Goal: Transaction & Acquisition: Obtain resource

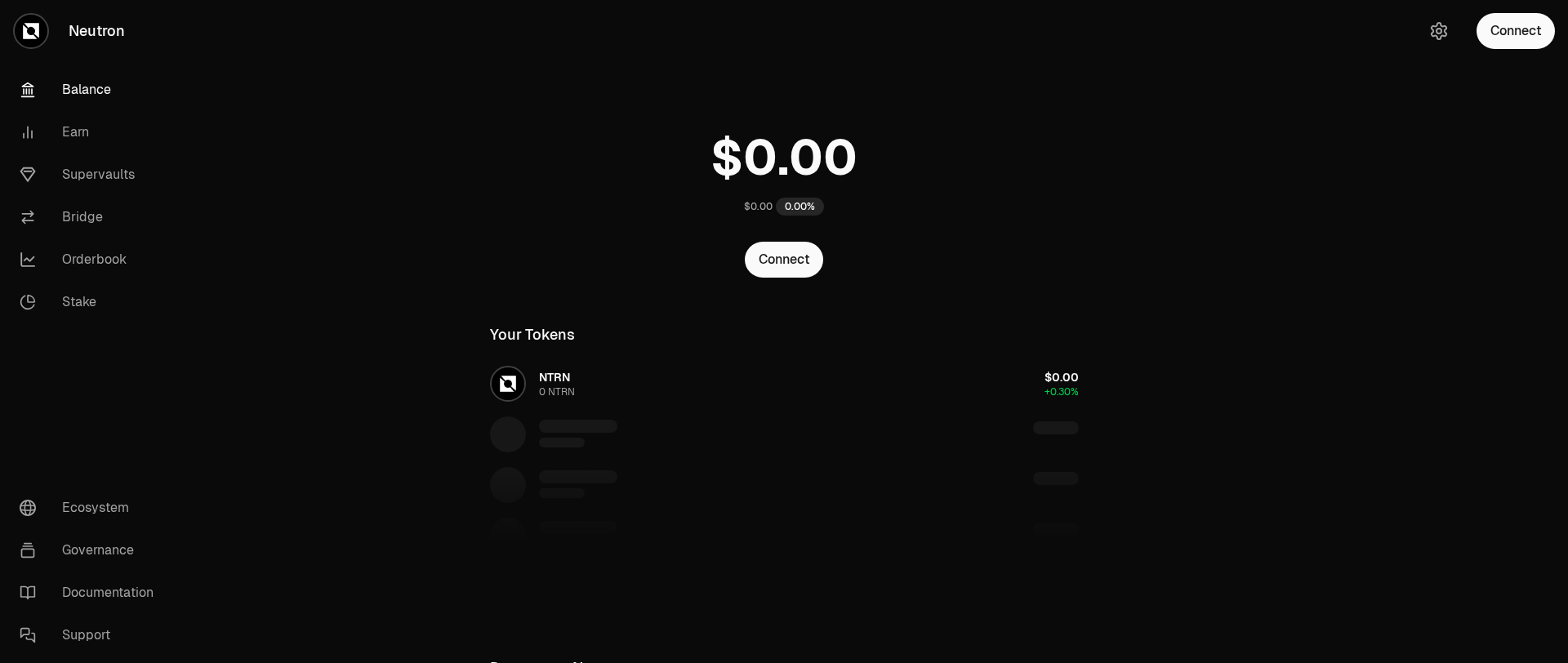
click at [788, 267] on button "Connect" at bounding box center [784, 259] width 79 height 36
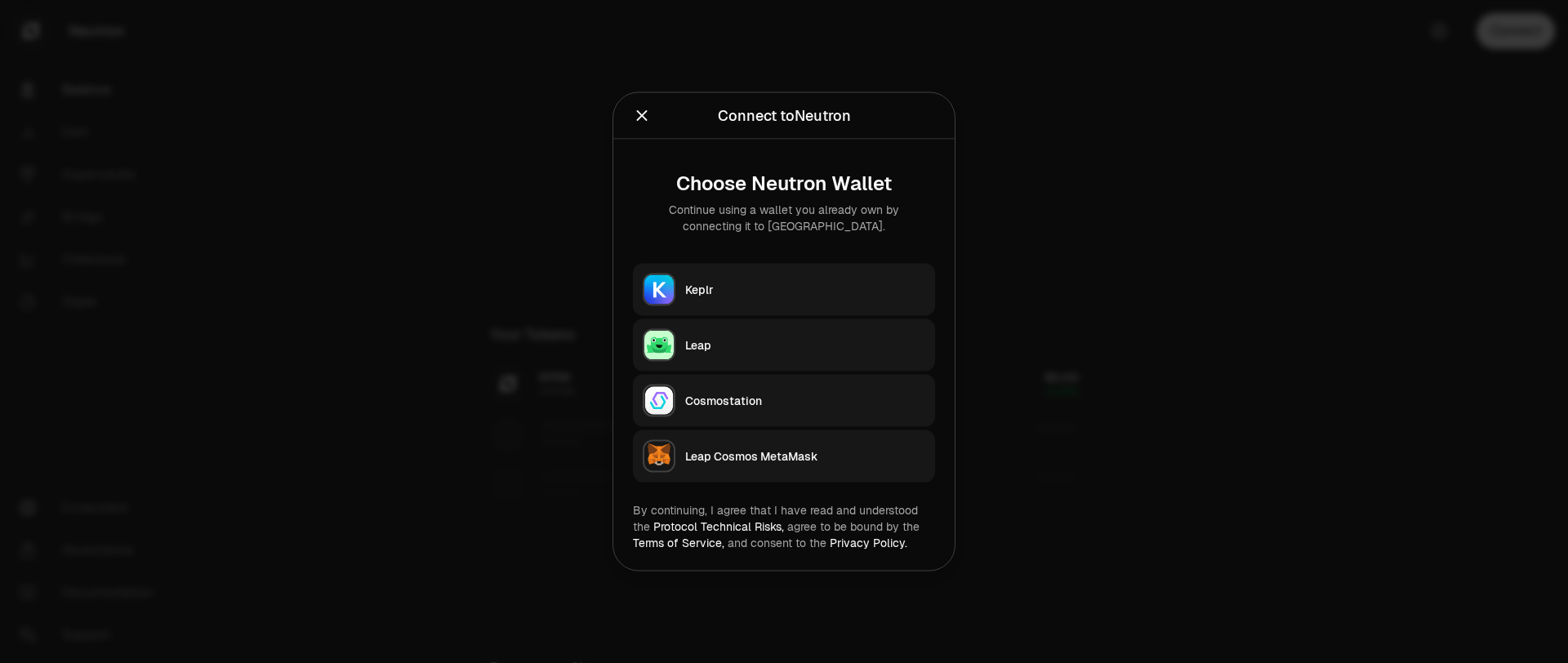
click at [769, 297] on button "Keplr" at bounding box center [784, 290] width 303 height 52
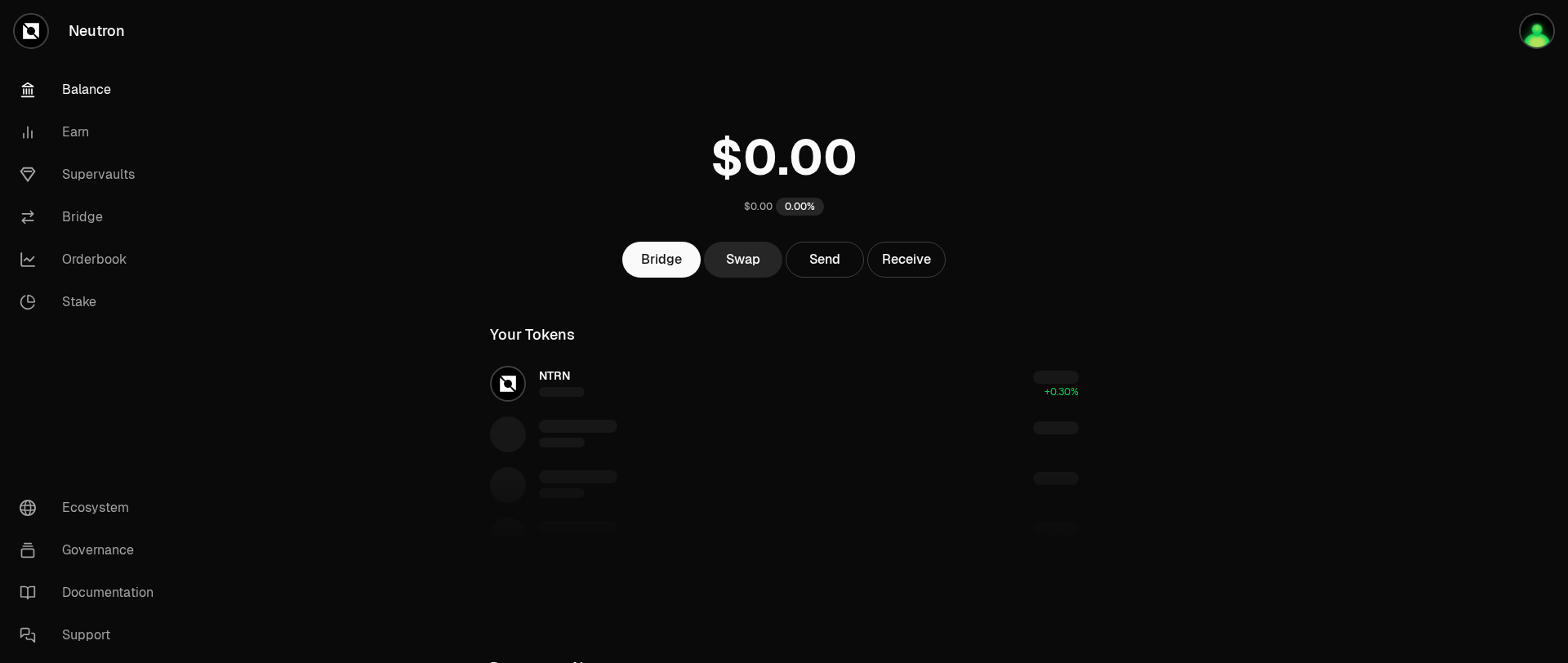
click at [445, 191] on main "$0.00 0.00% Bridge Swap Send Receive Your Tokens NTRN +0.30% Do more on Neutron…" at bounding box center [875, 444] width 1385 height 888
click at [741, 267] on link "Swap" at bounding box center [744, 259] width 79 height 36
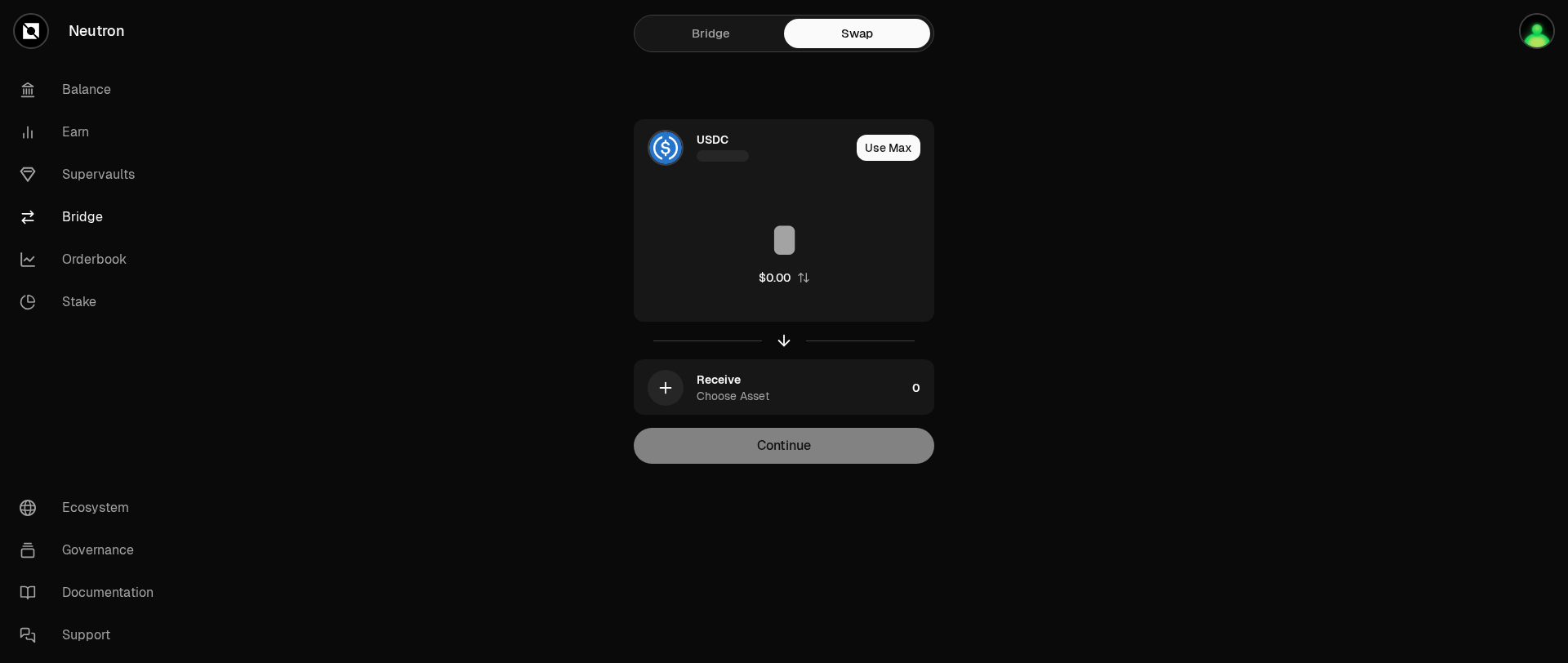
click at [713, 40] on link "Bridge" at bounding box center [711, 33] width 146 height 30
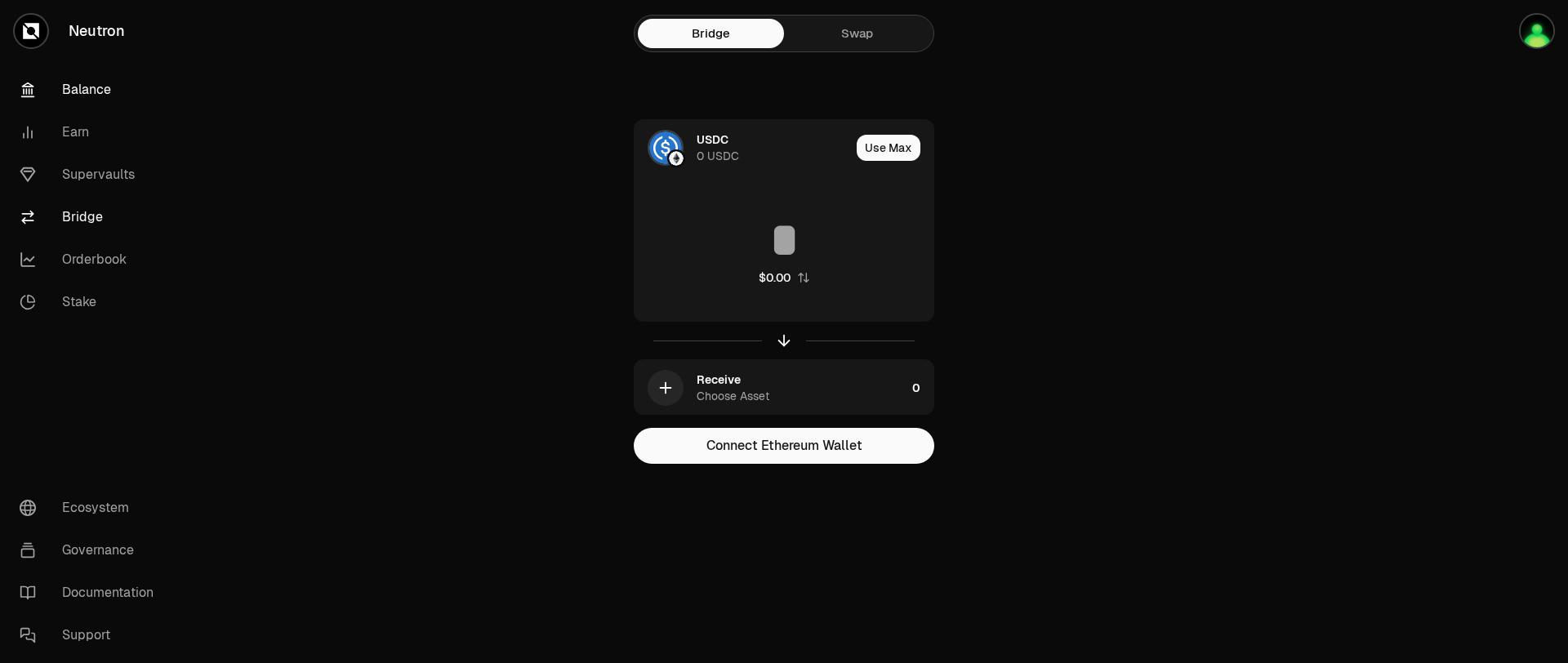
click at [86, 85] on link "Balance" at bounding box center [91, 89] width 170 height 42
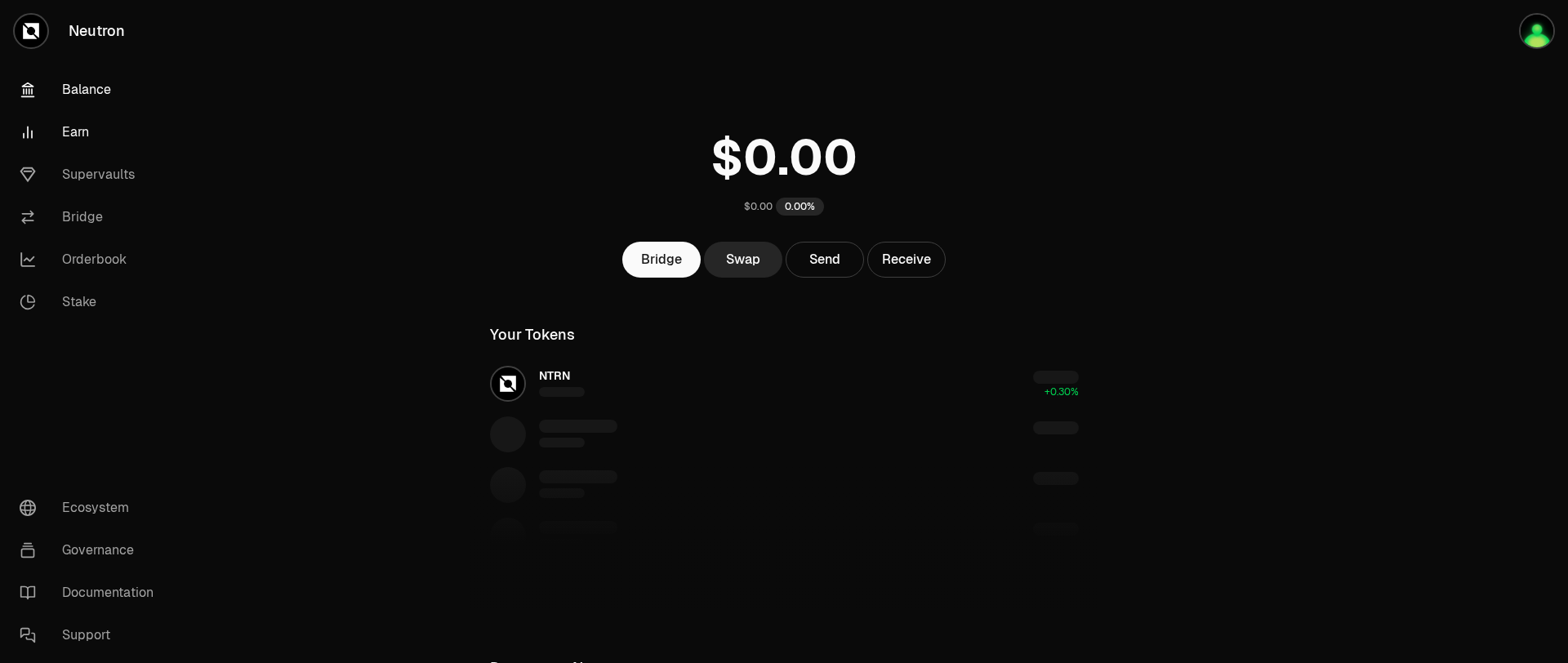
click at [83, 130] on link "Earn" at bounding box center [91, 132] width 170 height 42
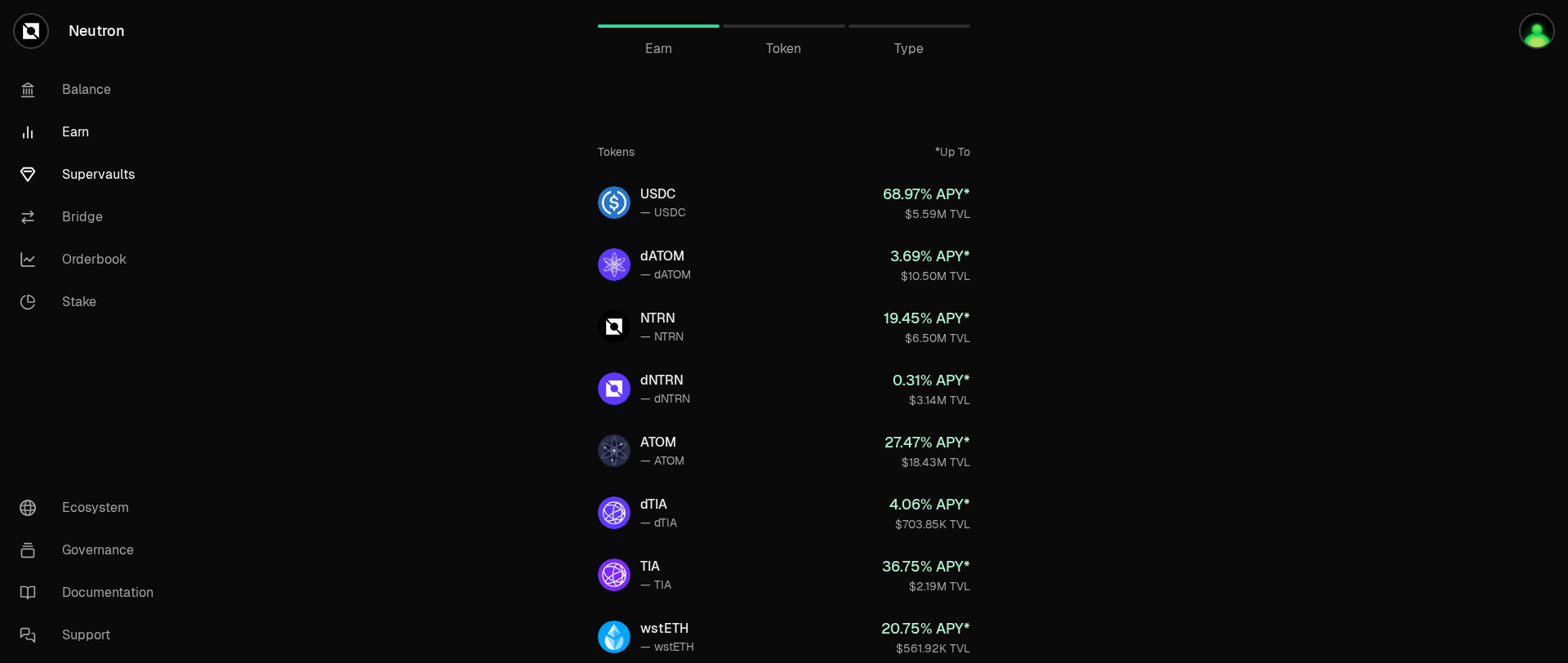
click at [89, 168] on link "Supervaults" at bounding box center [91, 174] width 170 height 42
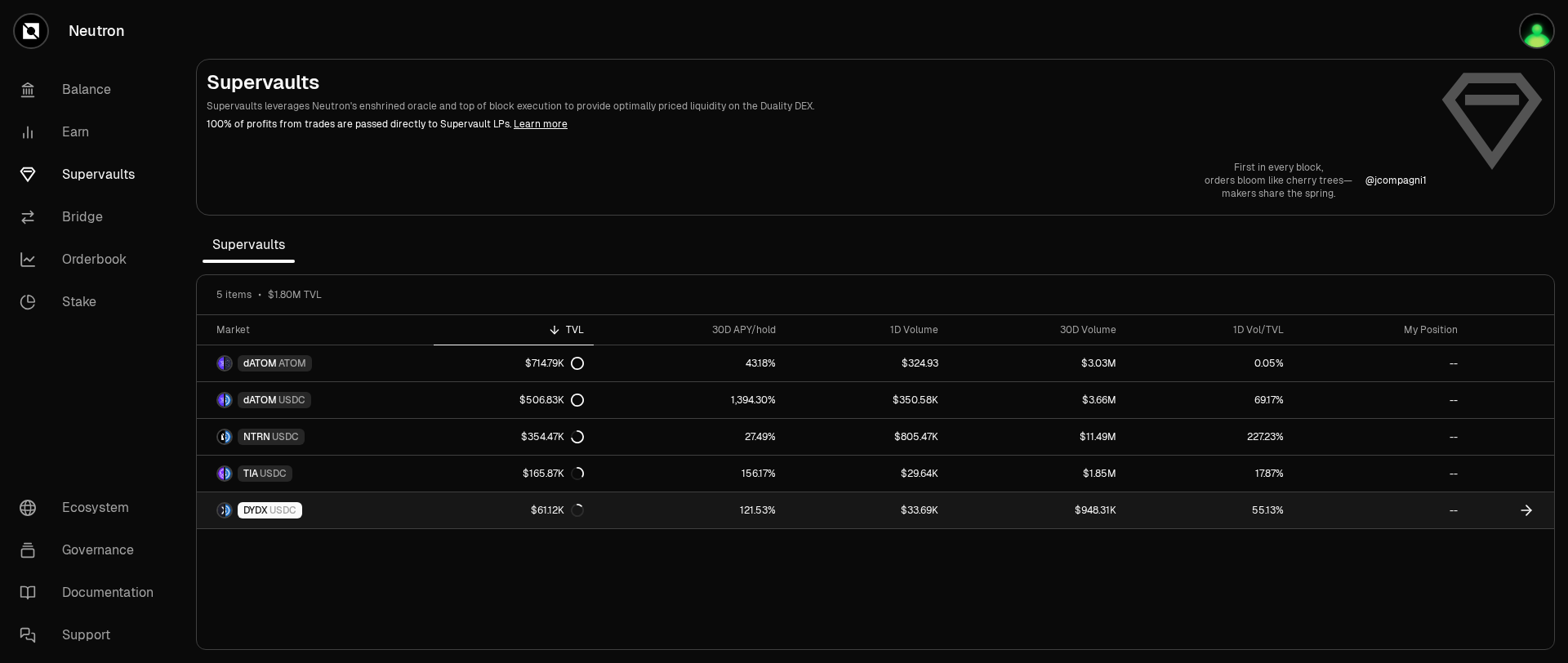
click at [766, 509] on link "121.53%" at bounding box center [690, 510] width 192 height 36
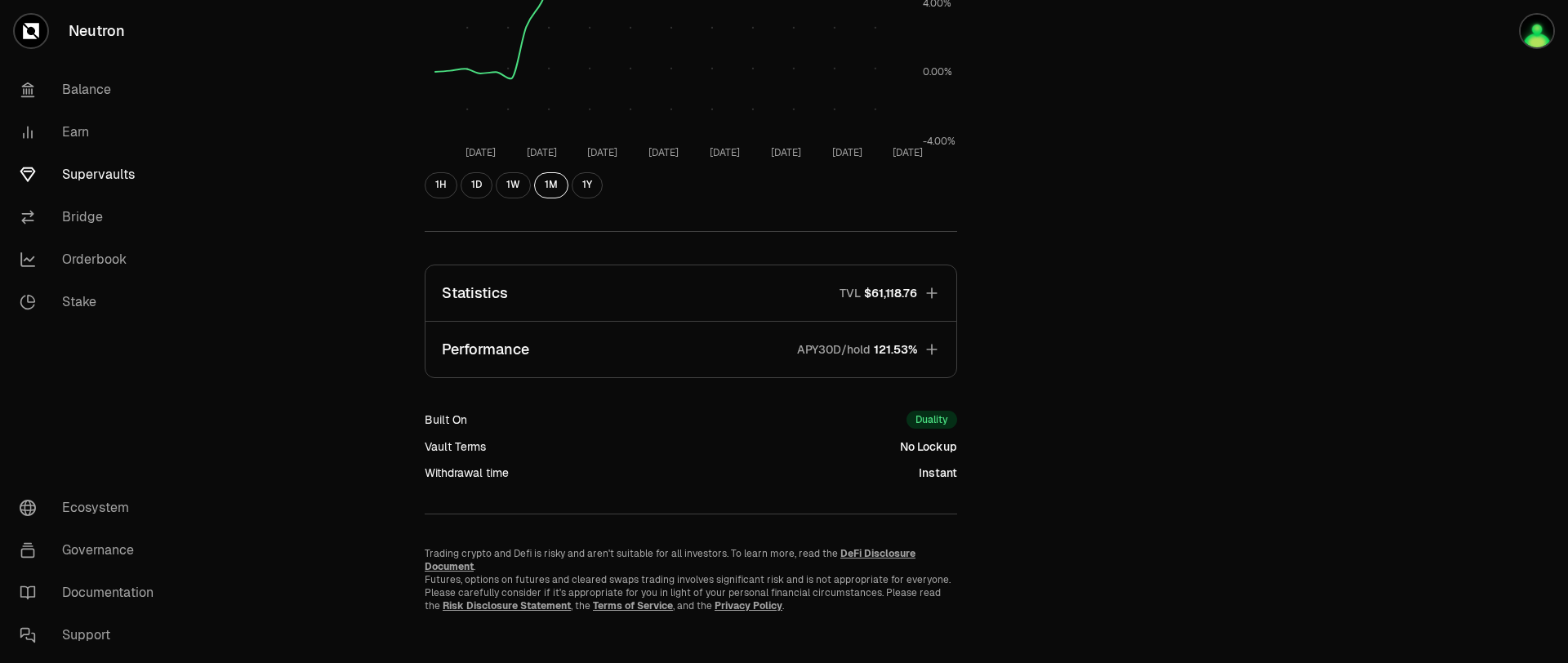
scroll to position [380, 0]
click at [939, 422] on div "Duality" at bounding box center [932, 418] width 51 height 18
click at [927, 445] on div "No Lockup" at bounding box center [929, 445] width 57 height 16
click at [929, 471] on div "Instant" at bounding box center [938, 472] width 38 height 16
click at [990, 456] on div "Explore DYDX - USDC Vault DYDX USDC 0.611 USDC ($1.00) = 1 DYDX ($0.61) Perform…" at bounding box center [875, 148] width 941 height 926
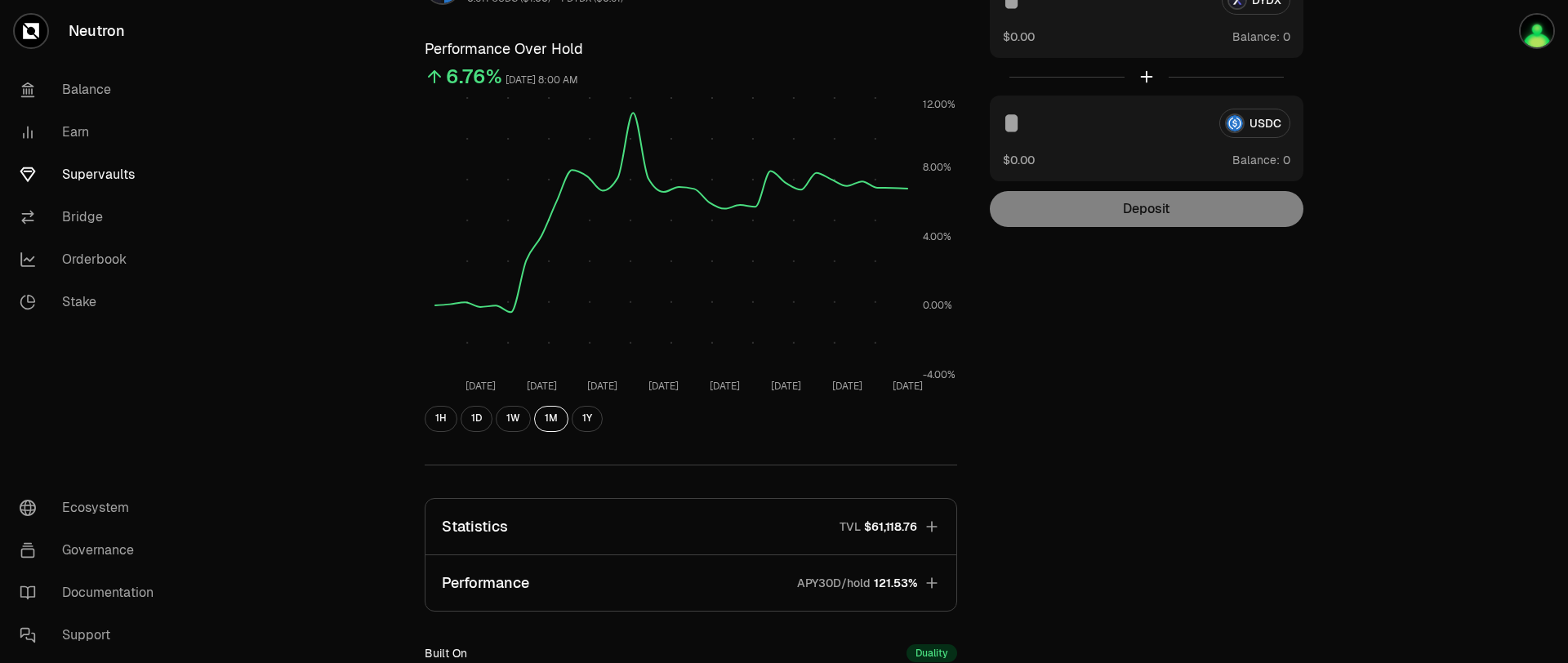
scroll to position [0, 0]
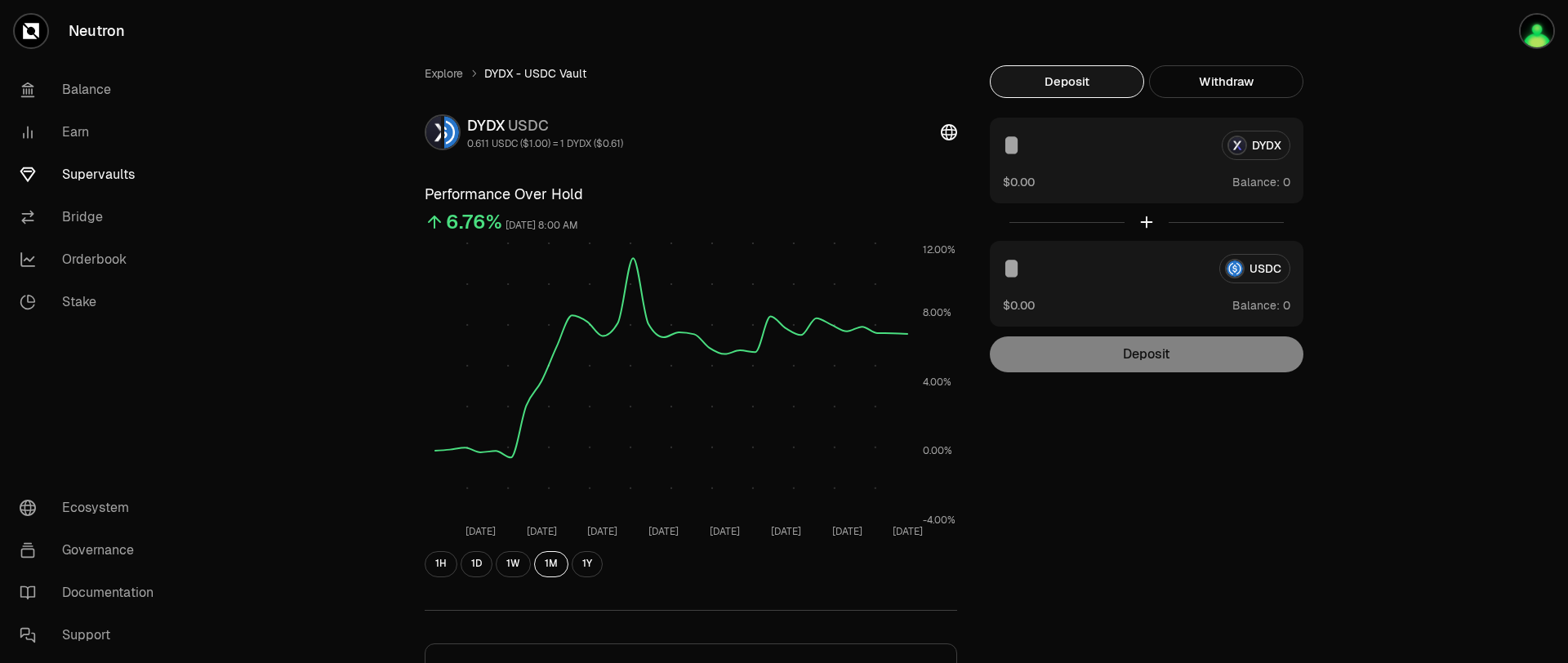
click at [1095, 152] on input at bounding box center [1106, 145] width 206 height 30
type input "****"
click at [82, 217] on link "Bridge" at bounding box center [91, 217] width 170 height 42
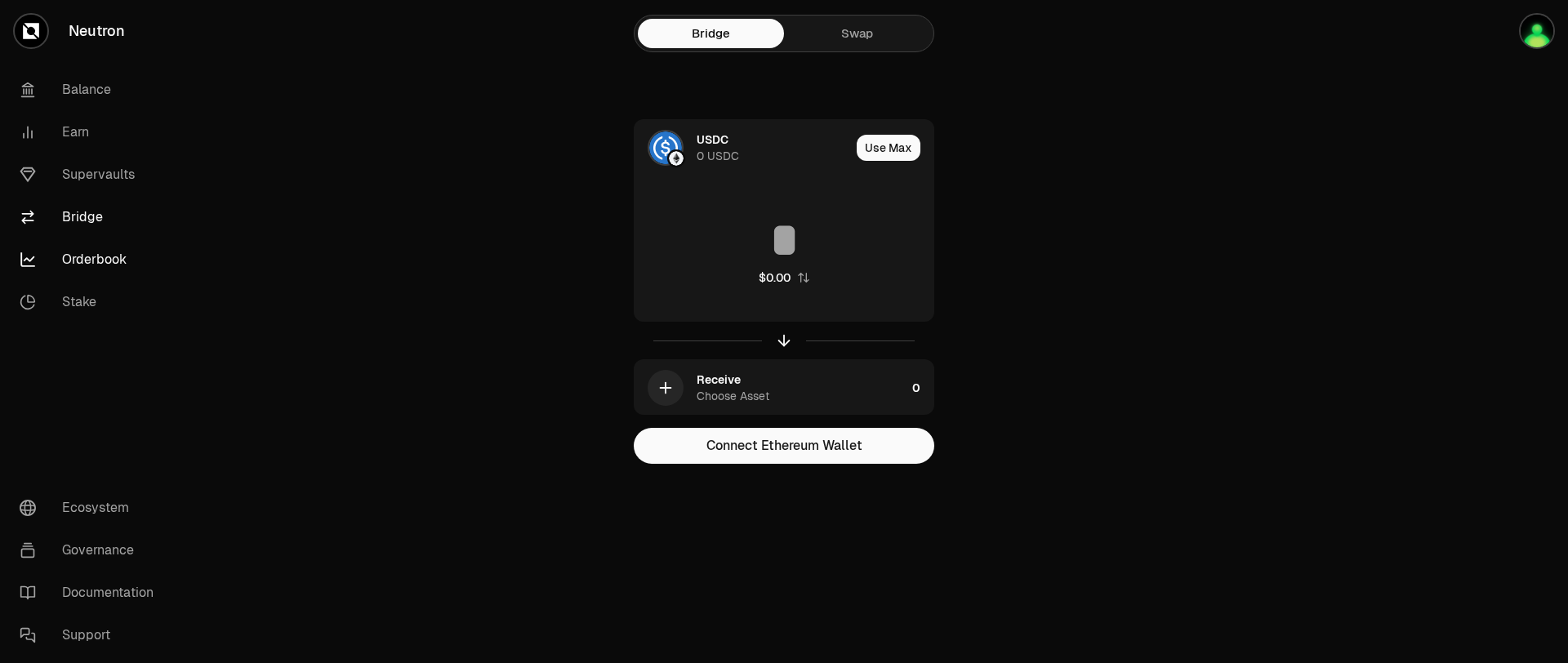
click at [81, 252] on link "Orderbook" at bounding box center [91, 259] width 170 height 42
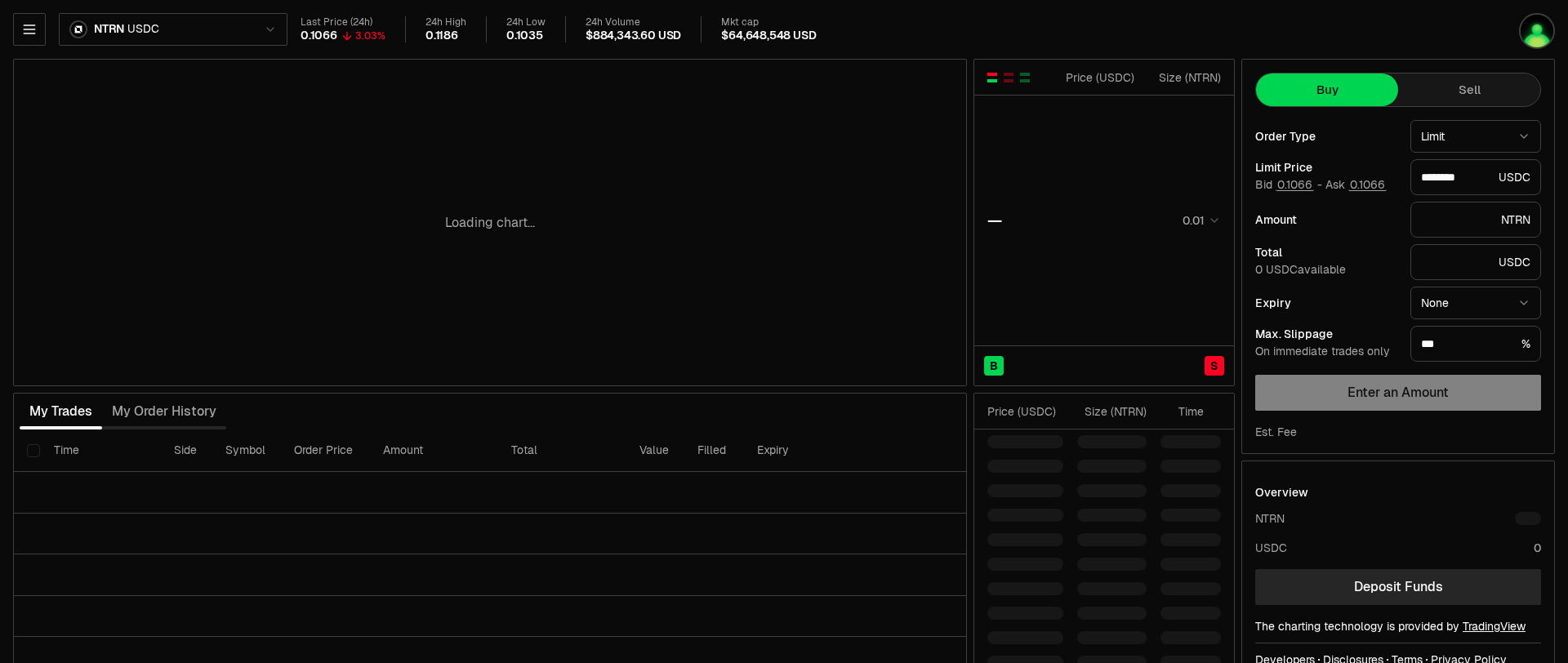
type input "********"
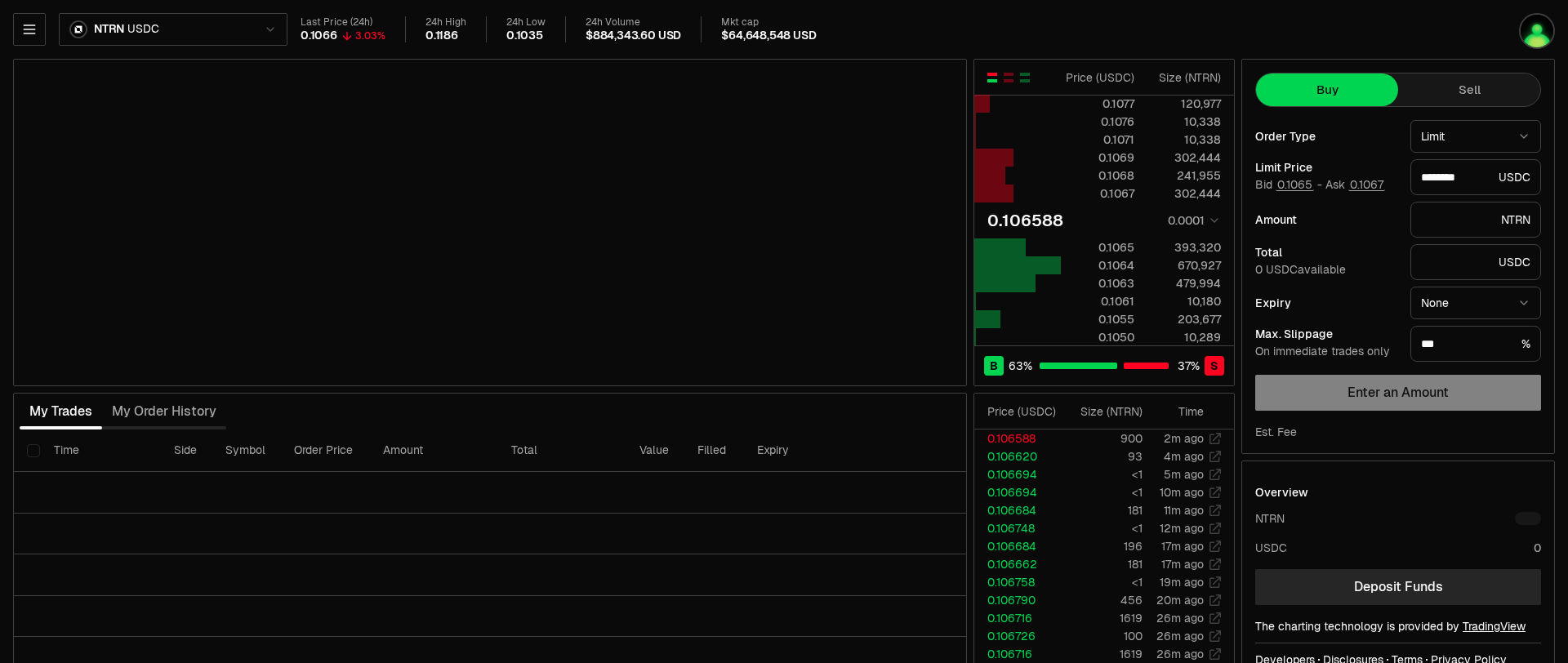
click at [188, 34] on html "Neutron Balance Earn Supervaults Bridge Orderbook Stake Ecosystem Governance Do…" at bounding box center [784, 355] width 1568 height 711
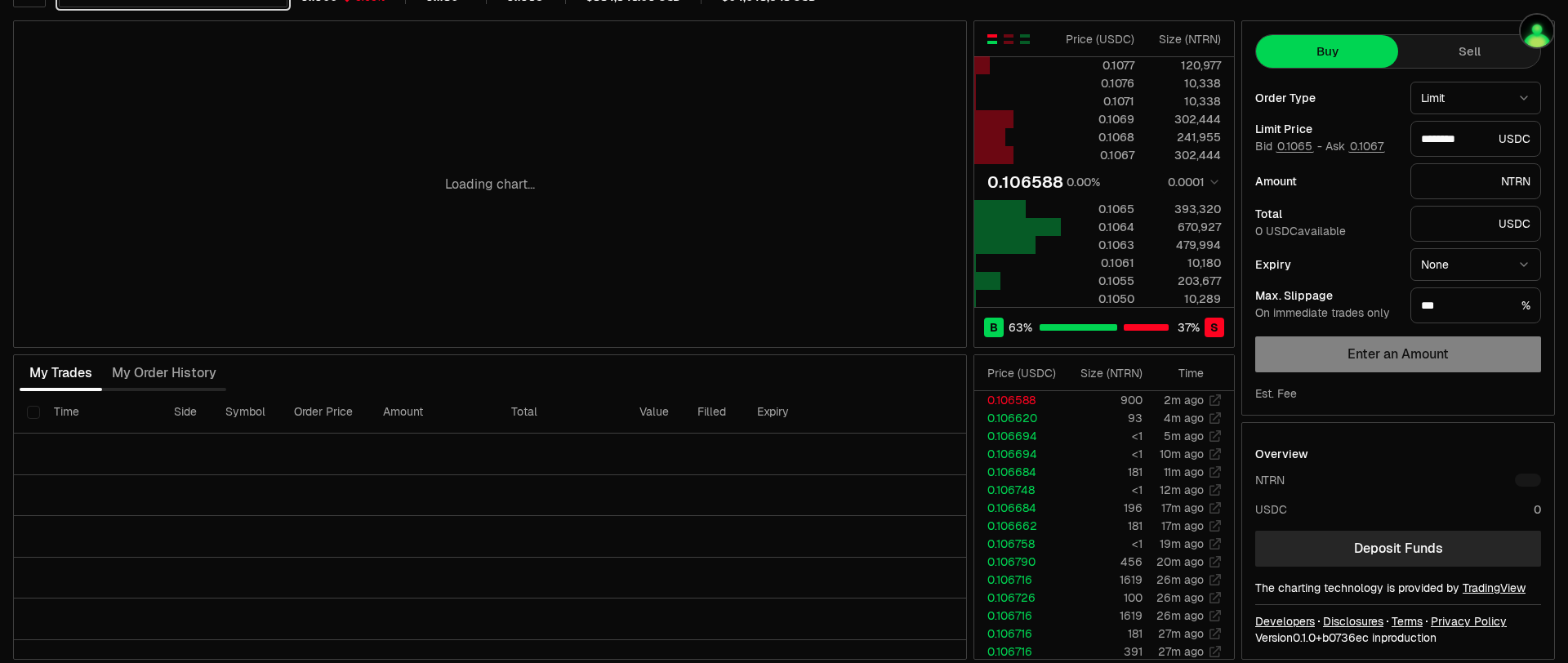
scroll to position [48, 0]
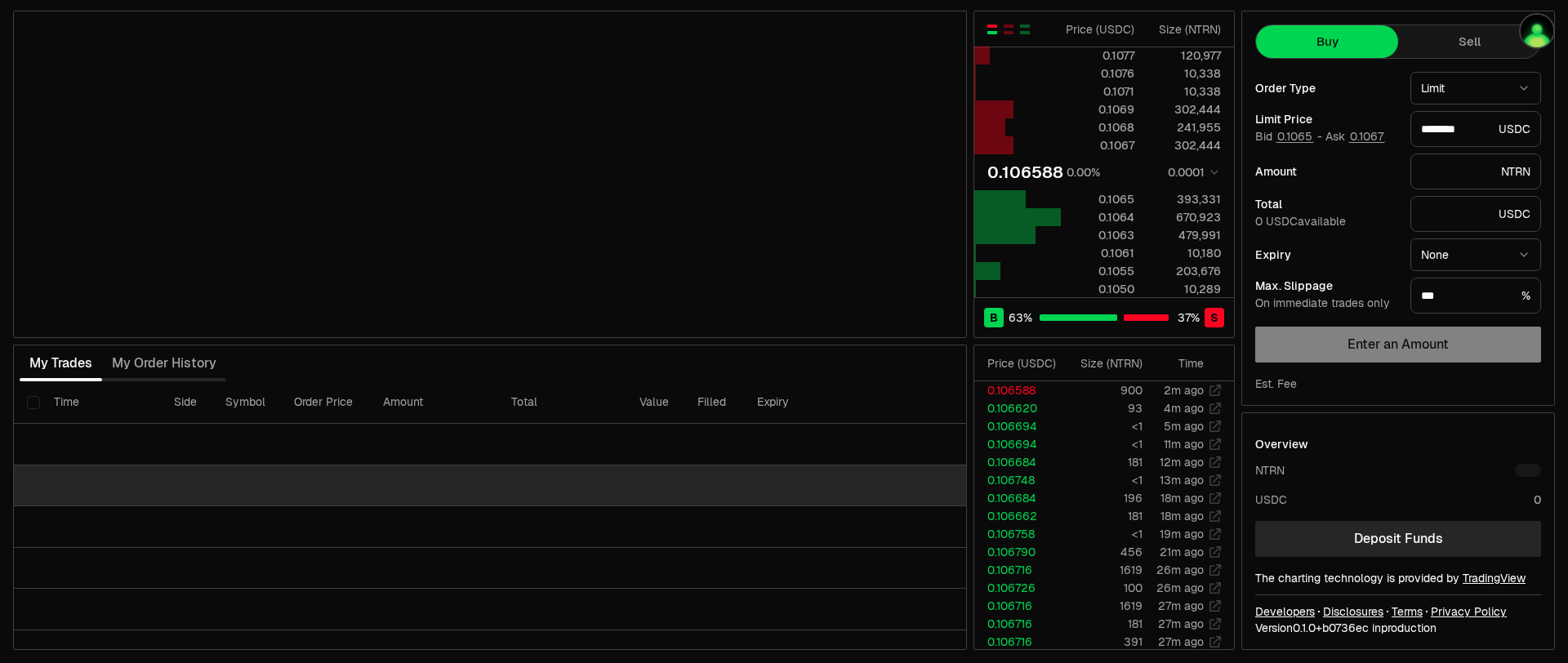
click at [509, 471] on td at bounding box center [490, 486] width 952 height 42
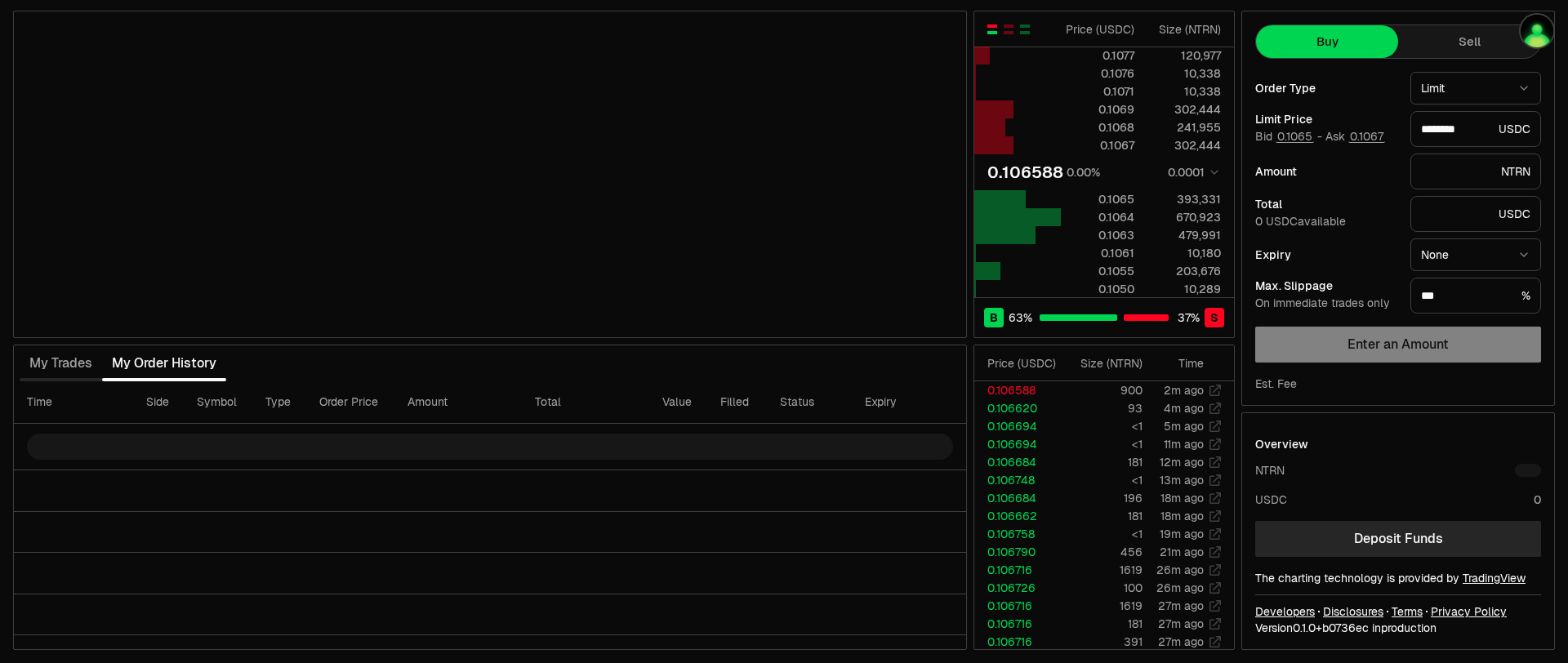
click at [365, 407] on th "Order Price" at bounding box center [350, 402] width 89 height 42
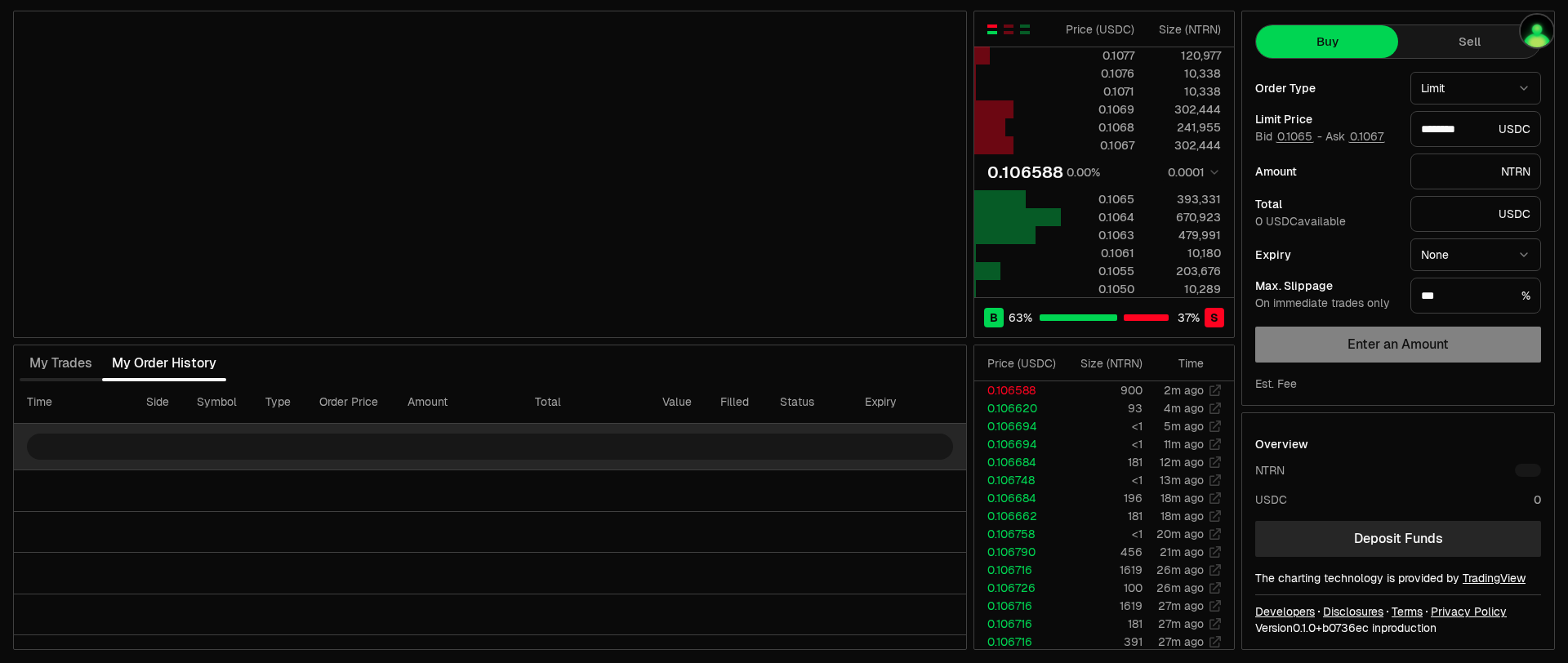
click at [396, 437] on div at bounding box center [490, 446] width 926 height 26
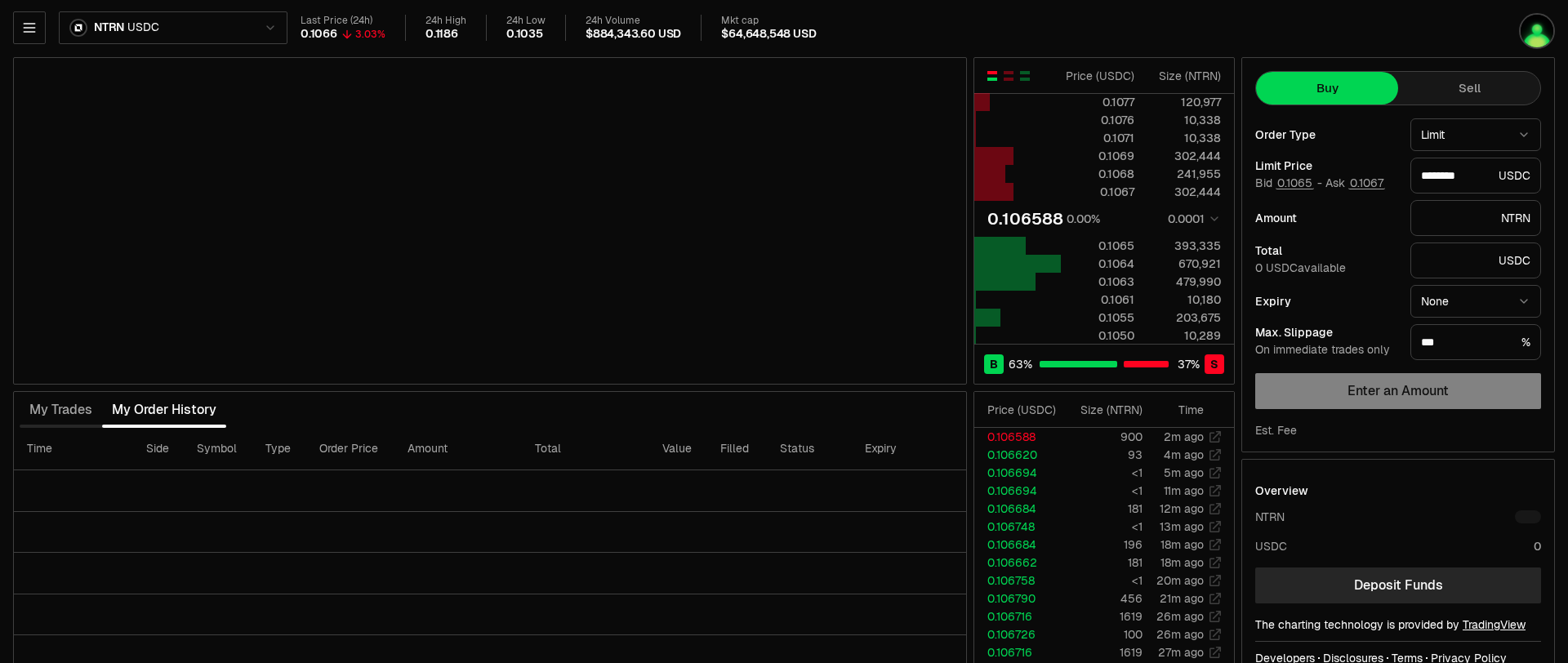
scroll to position [0, 0]
click at [124, 13] on div "NTRN USDC Last Price (24h) 0.1066 3.03% 24h High 0.1186 24h Low 0.1035 24h Volu…" at bounding box center [784, 355] width 1568 height 711
click at [124, 25] on html "Neutron Balance Earn Supervaults Bridge Orderbook Stake Ecosystem Governance Do…" at bounding box center [784, 355] width 1568 height 711
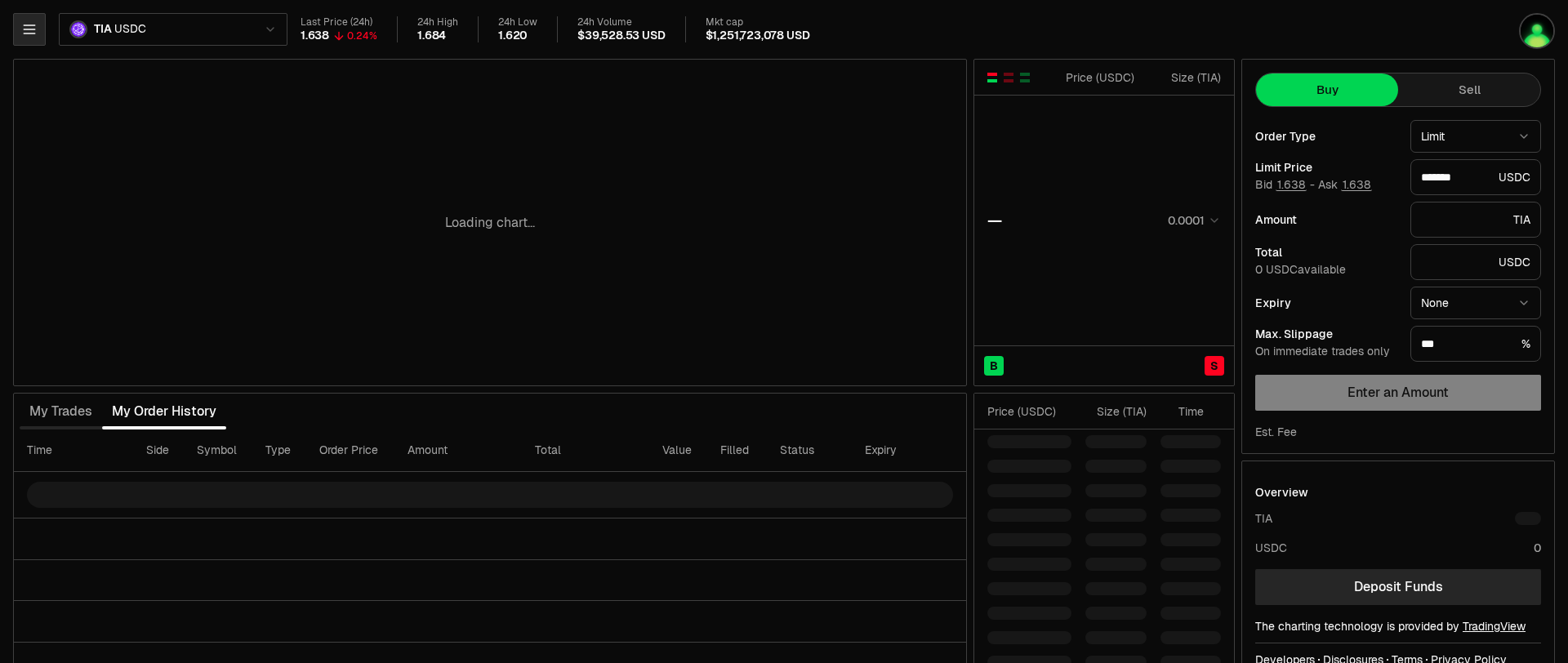
click at [29, 32] on icon "button" at bounding box center [30, 30] width 16 height 16
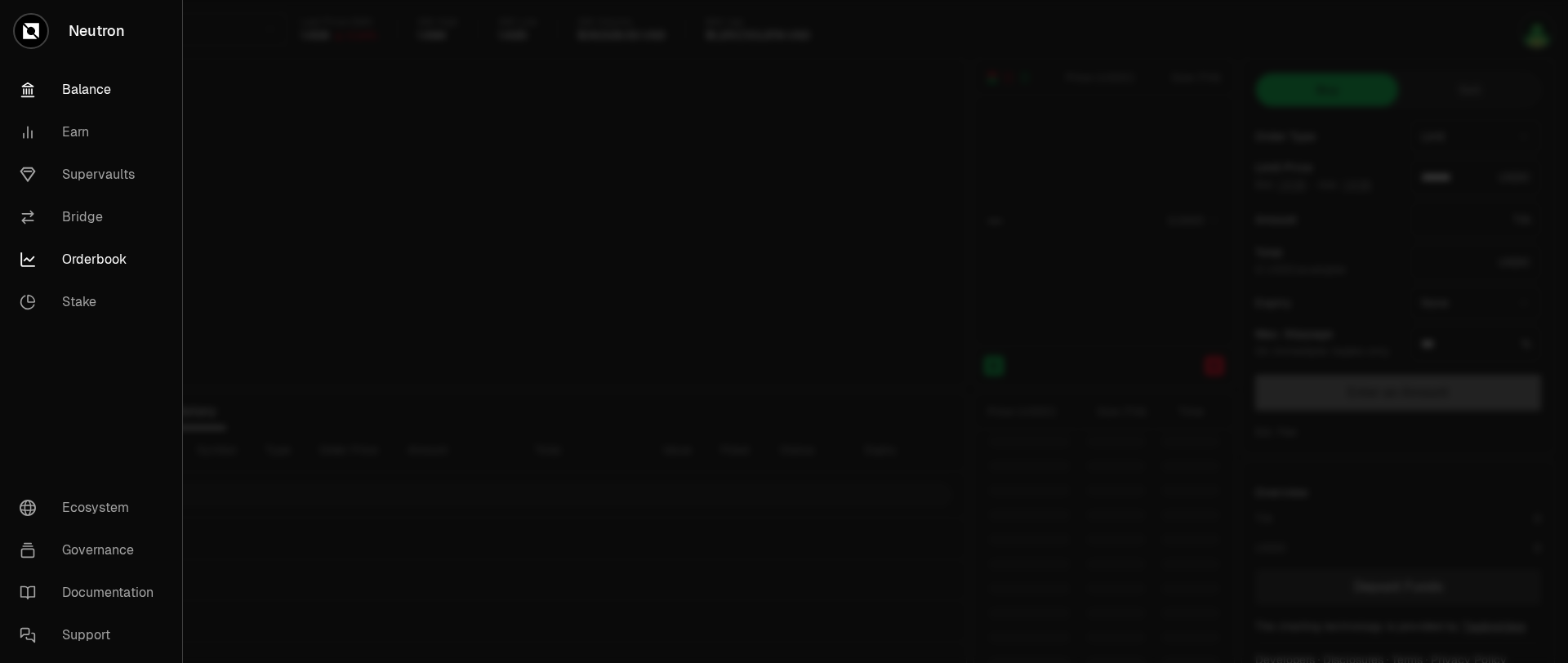
type input "*******"
click at [73, 89] on link "Balance" at bounding box center [90, 89] width 169 height 42
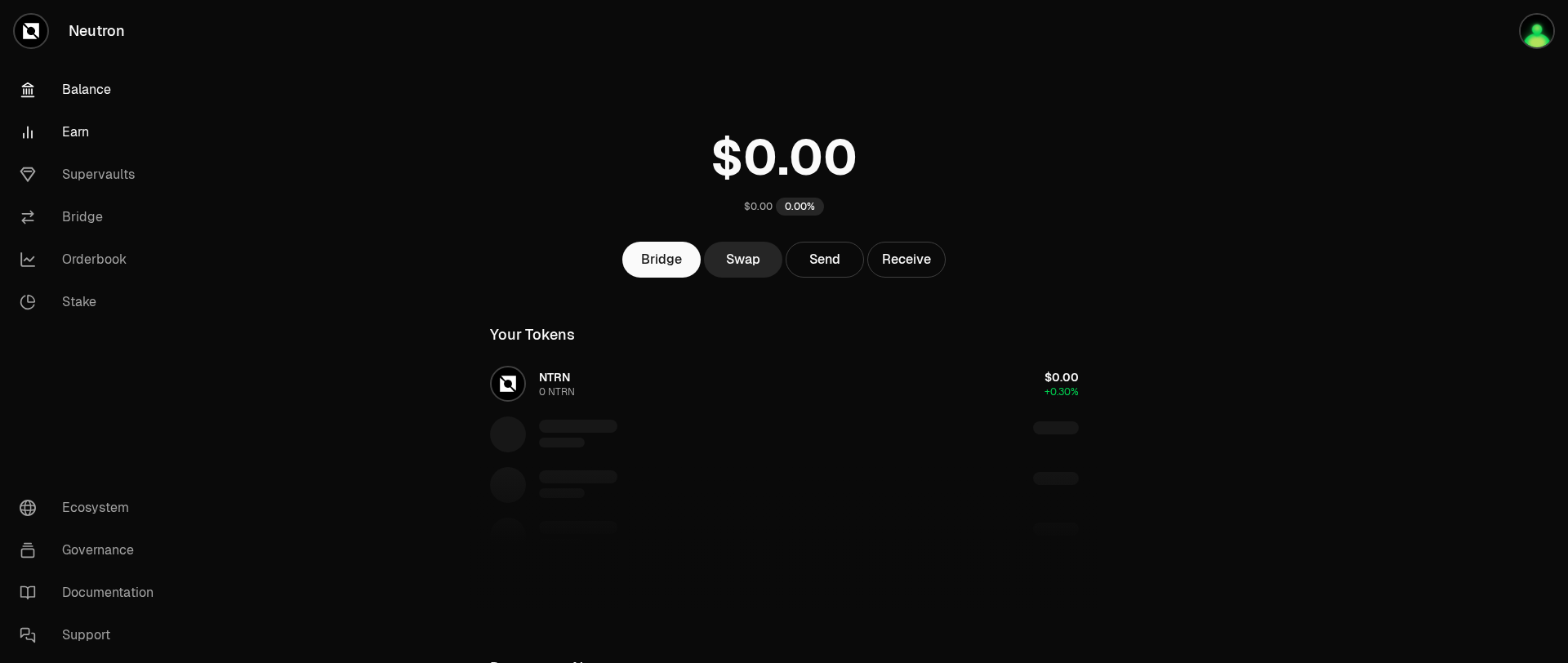
click at [81, 129] on link "Earn" at bounding box center [91, 132] width 170 height 42
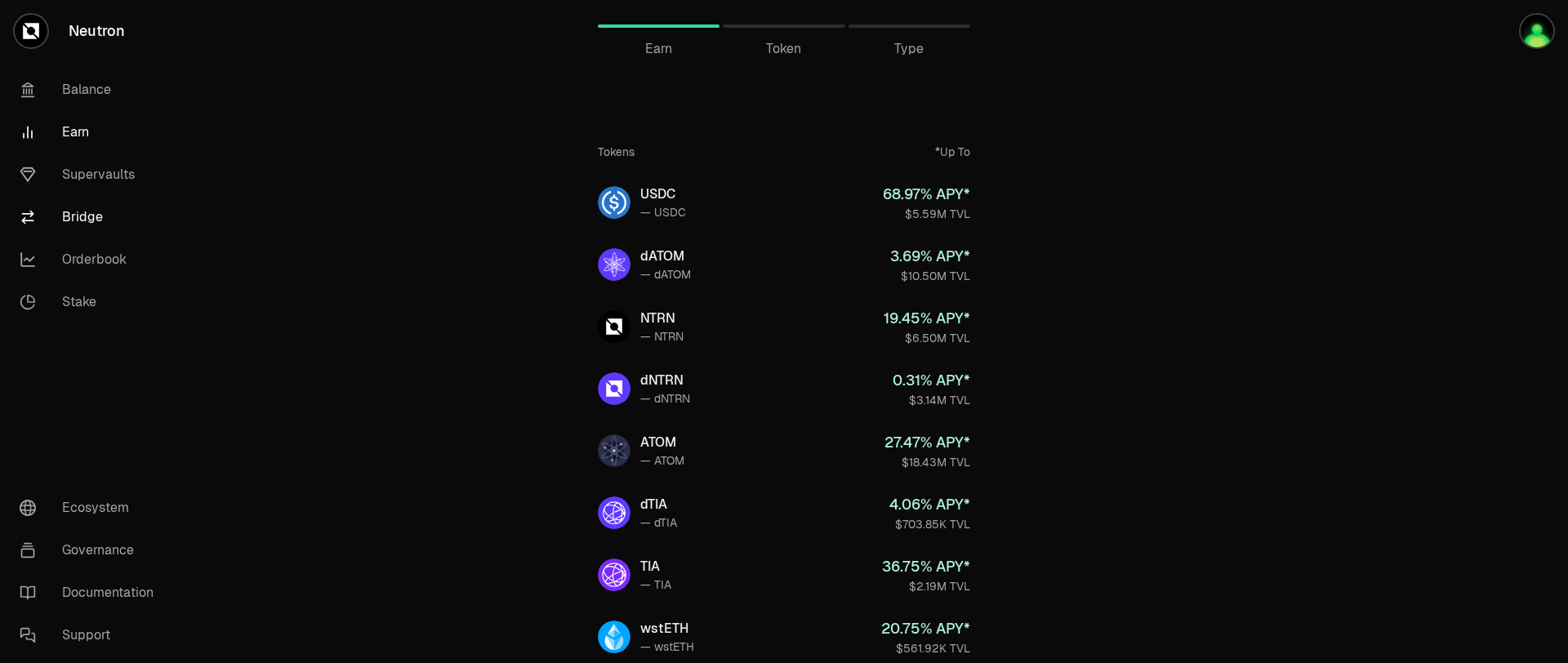
click at [90, 218] on link "Bridge" at bounding box center [91, 217] width 170 height 42
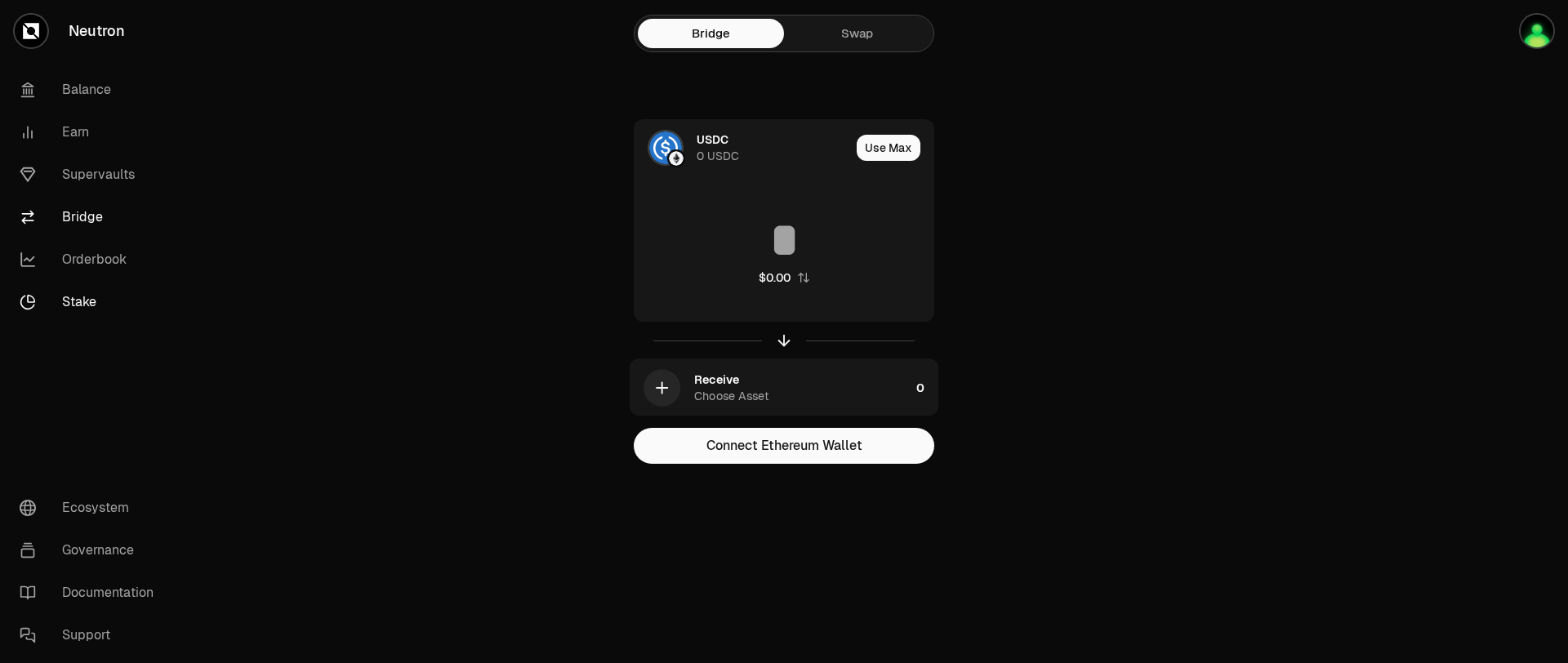
click at [105, 303] on link "Stake" at bounding box center [91, 302] width 170 height 42
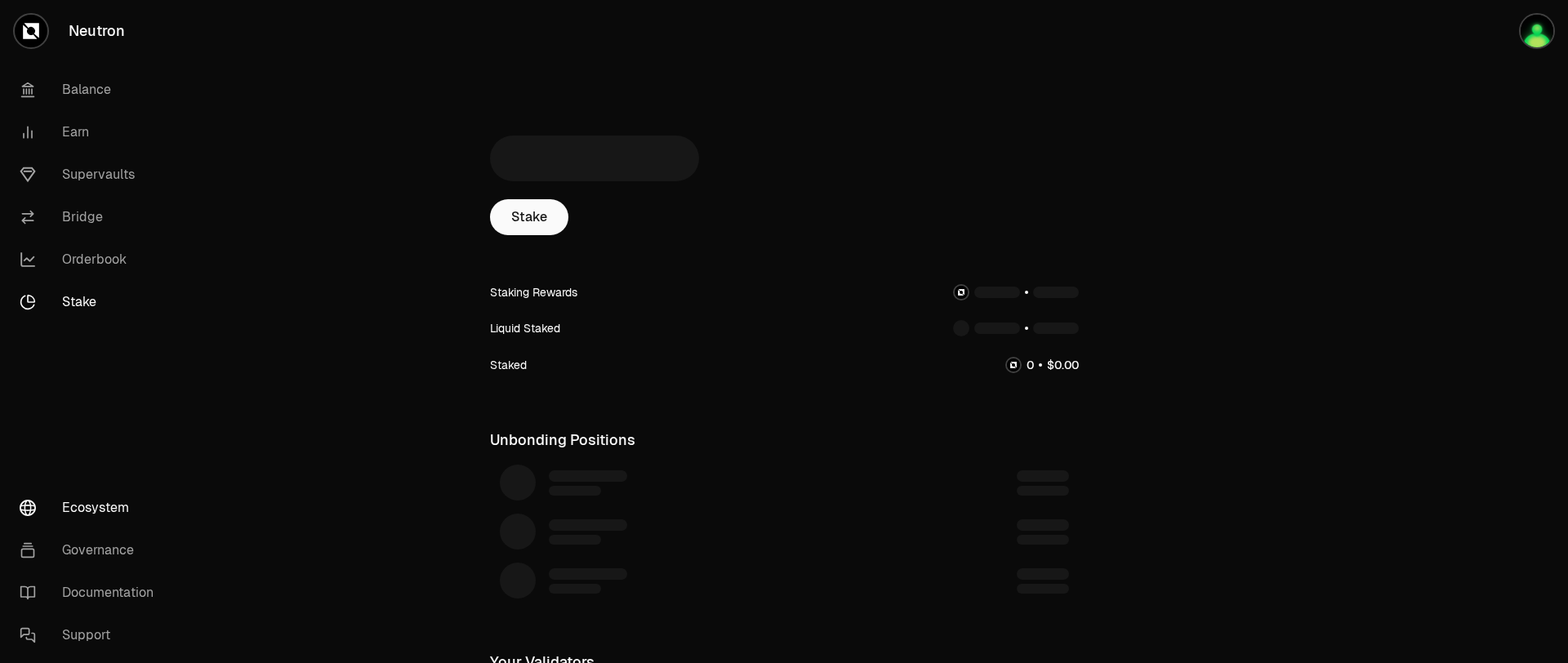
click at [98, 508] on link "Ecosystem" at bounding box center [91, 507] width 170 height 42
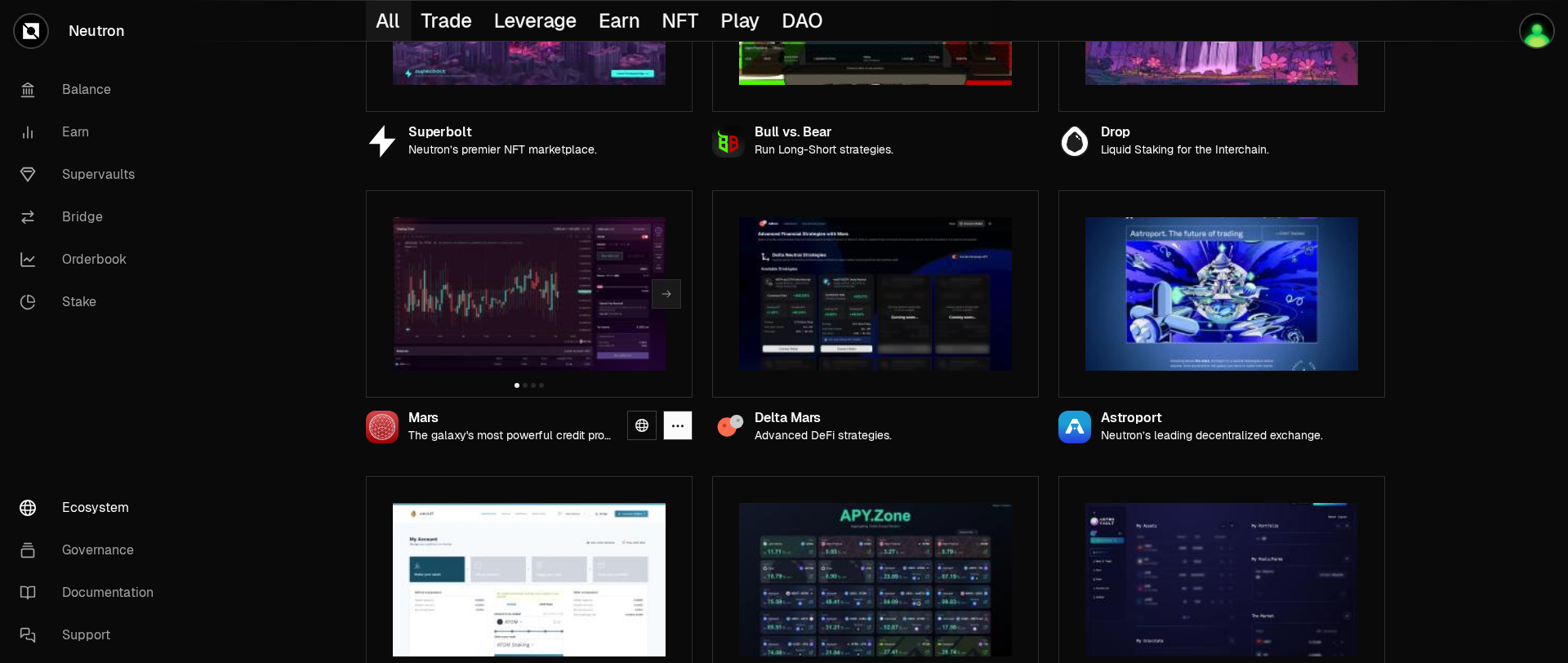
scroll to position [358, 0]
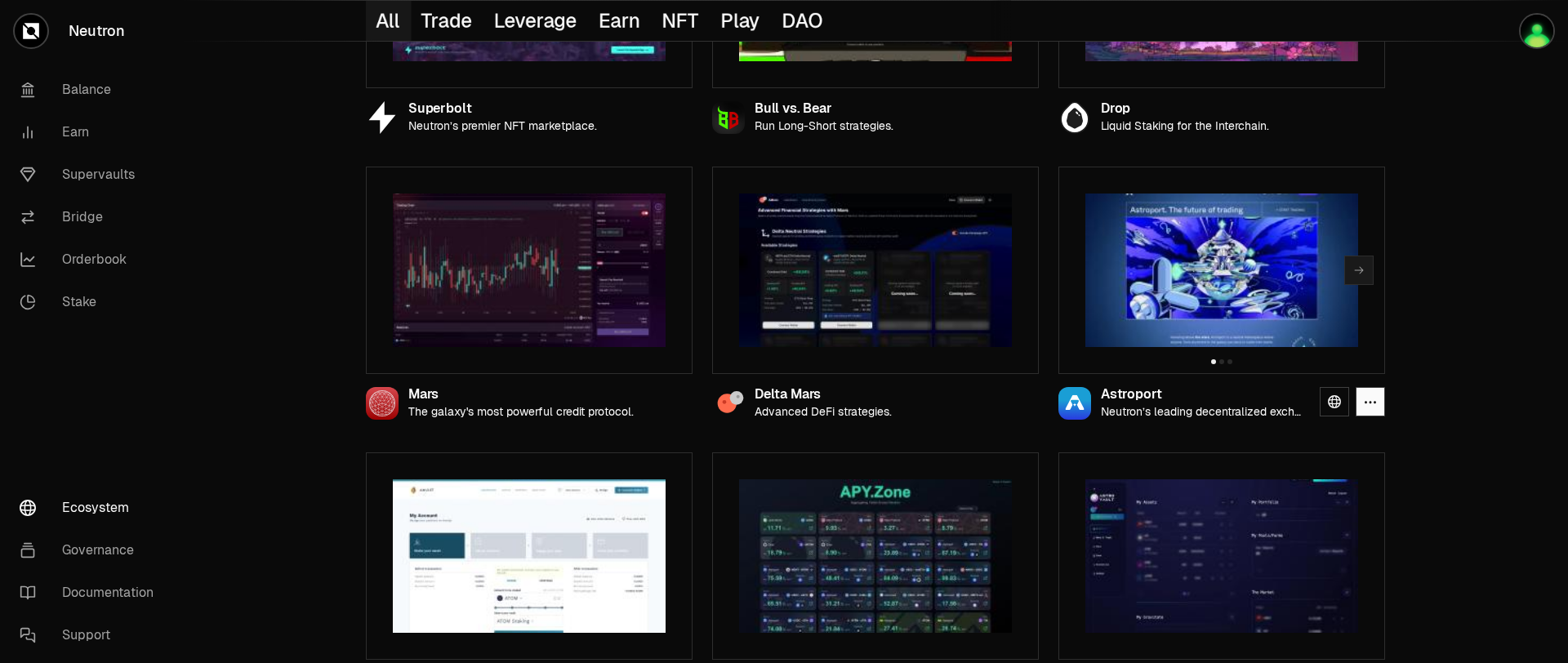
click at [1160, 296] on img at bounding box center [1222, 270] width 273 height 154
click at [1357, 273] on icon "button" at bounding box center [1359, 270] width 13 height 13
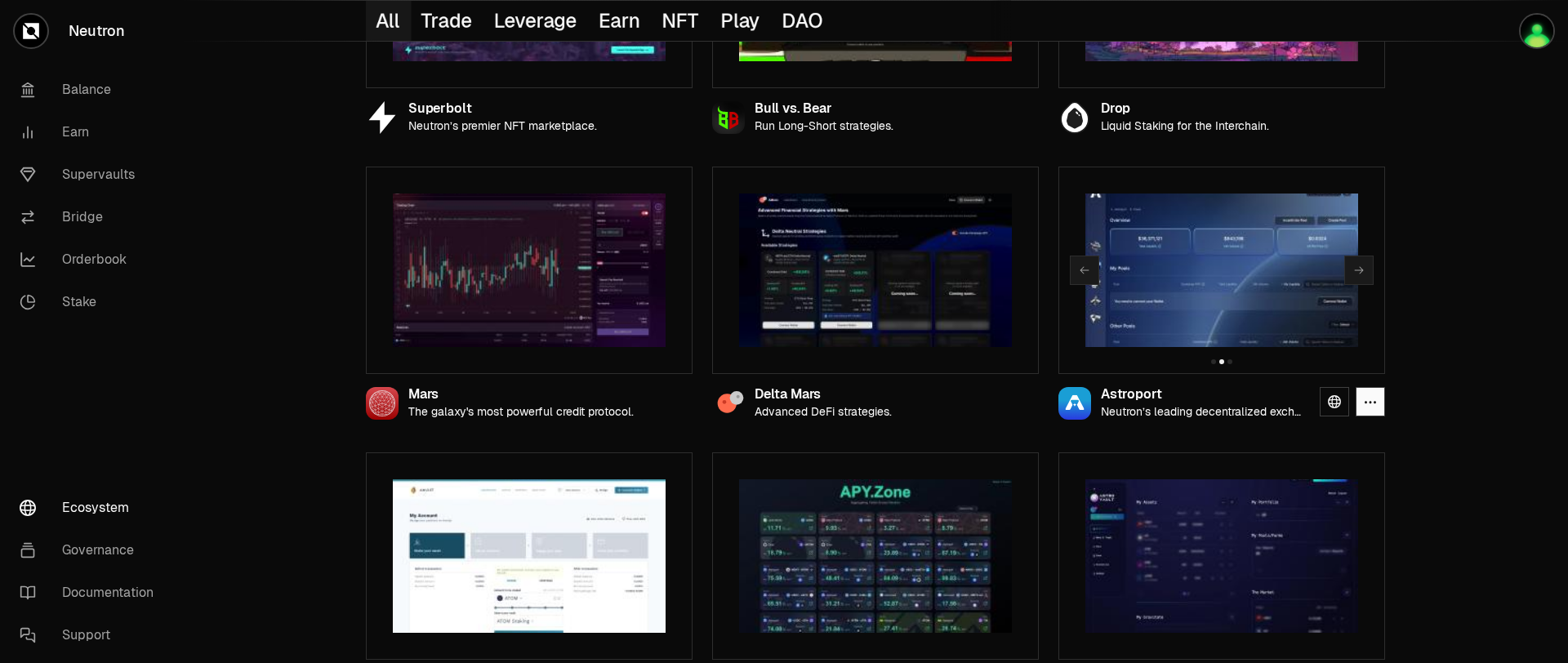
click at [1245, 321] on img at bounding box center [1222, 270] width 273 height 154
click at [1334, 406] on icon at bounding box center [1334, 402] width 13 height 13
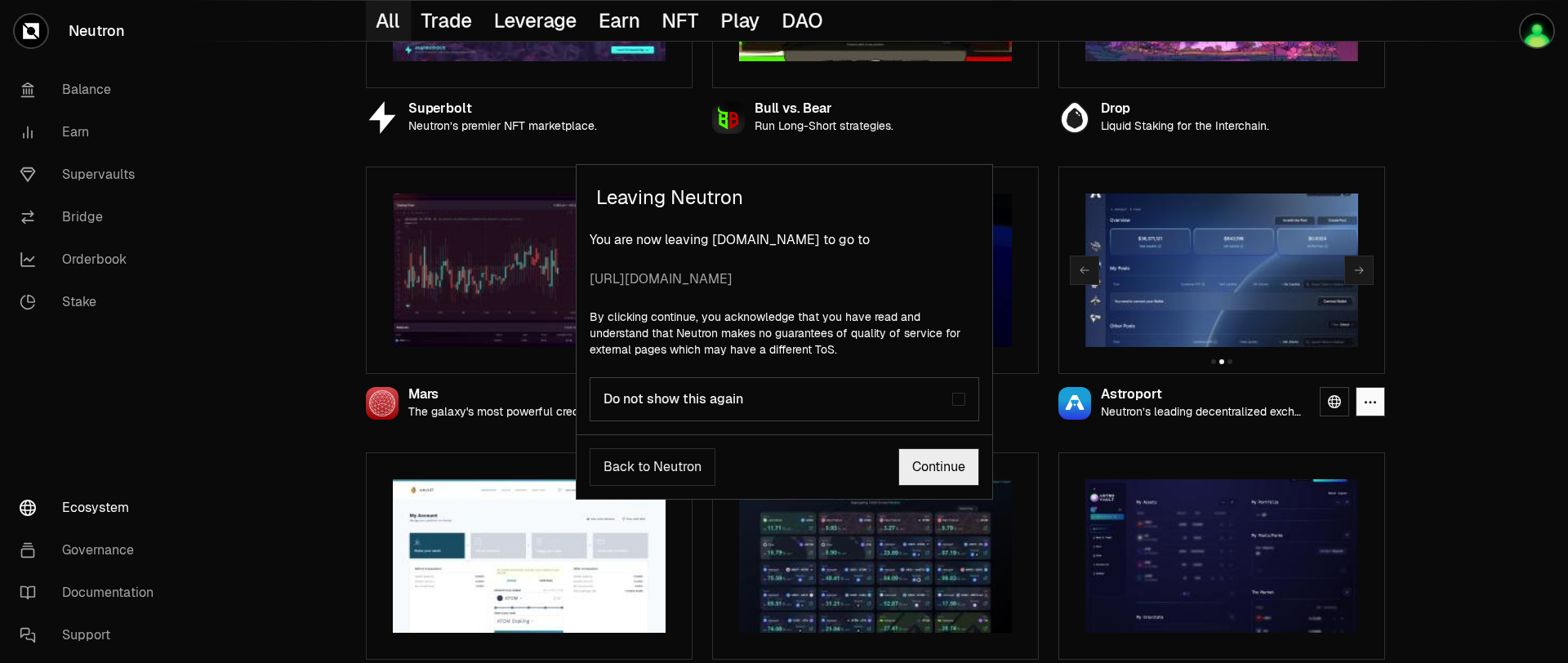
click at [933, 463] on link "Continue" at bounding box center [939, 467] width 81 height 38
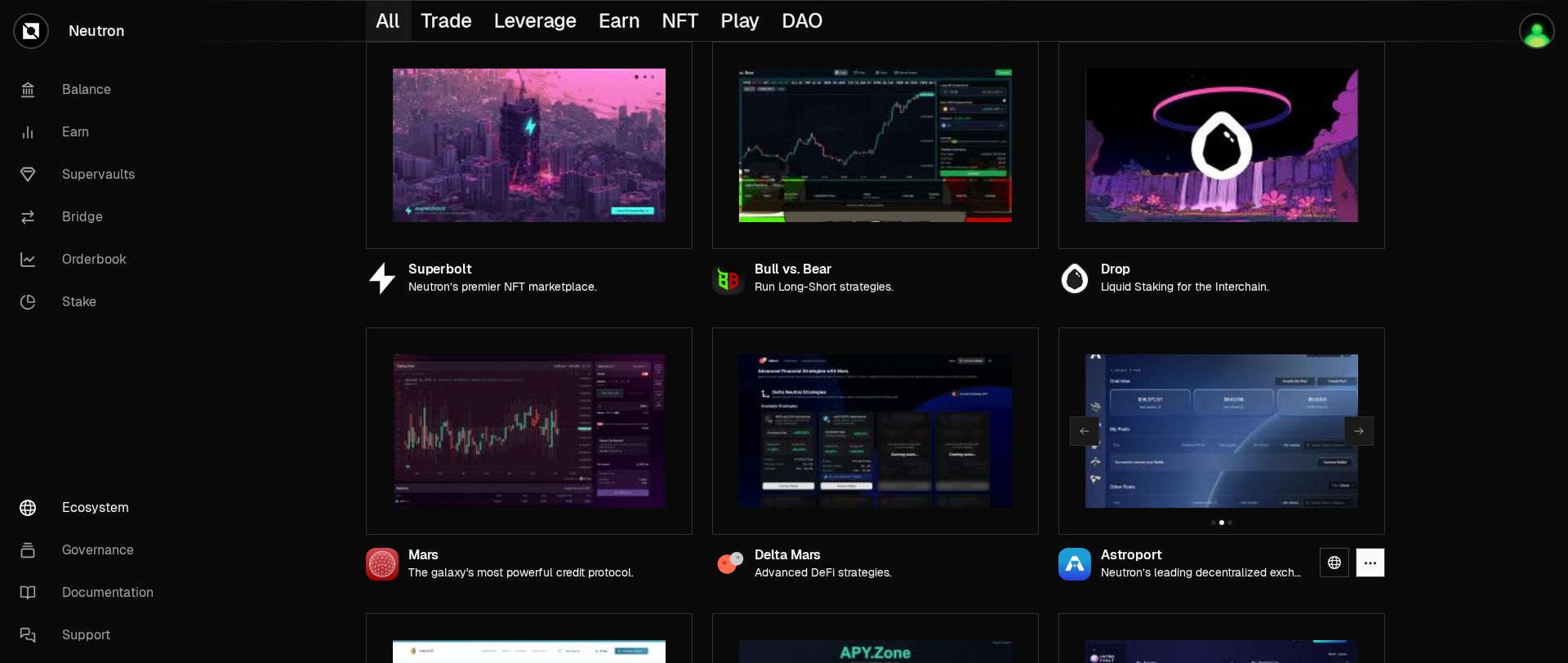
scroll to position [197, 0]
click at [545, 457] on img at bounding box center [529, 431] width 273 height 154
click at [548, 458] on img at bounding box center [529, 431] width 273 height 154
click at [637, 576] on link at bounding box center [642, 562] width 30 height 30
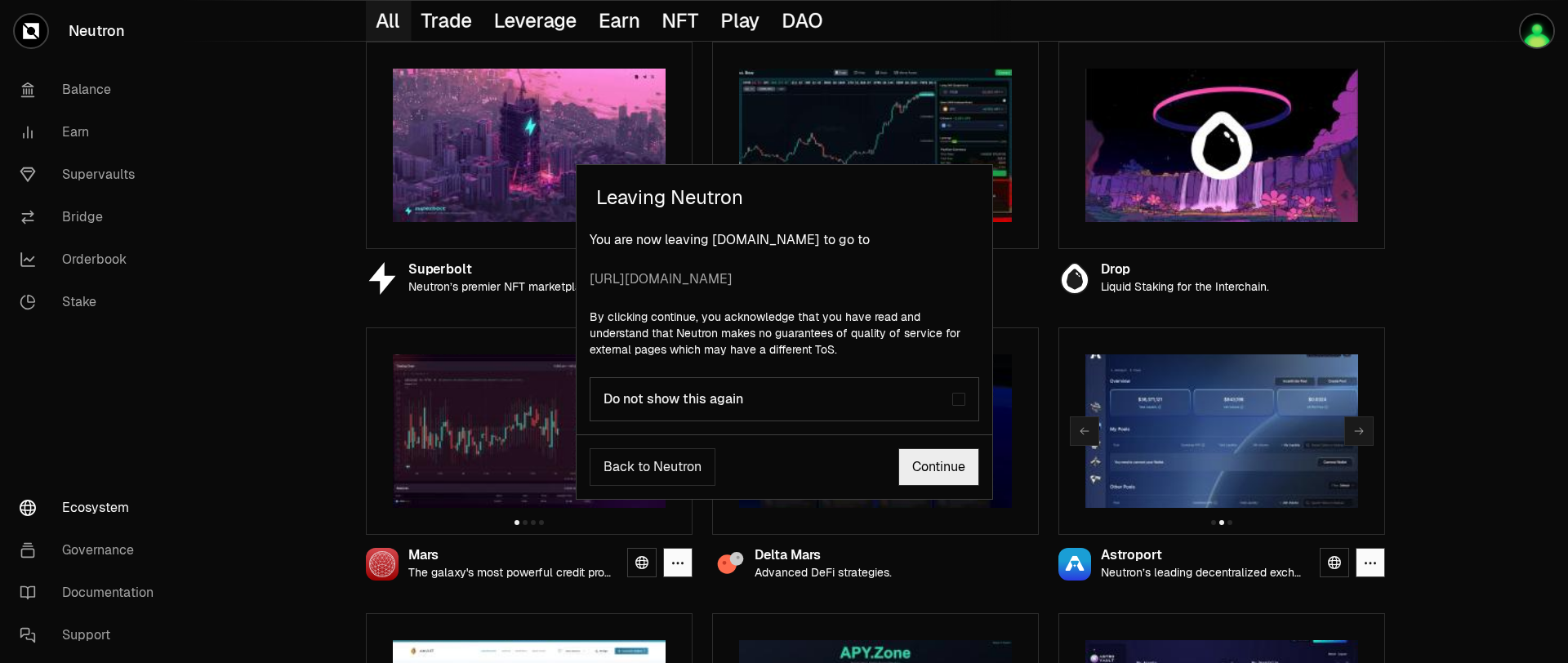
click at [922, 472] on link "Continue" at bounding box center [939, 467] width 81 height 38
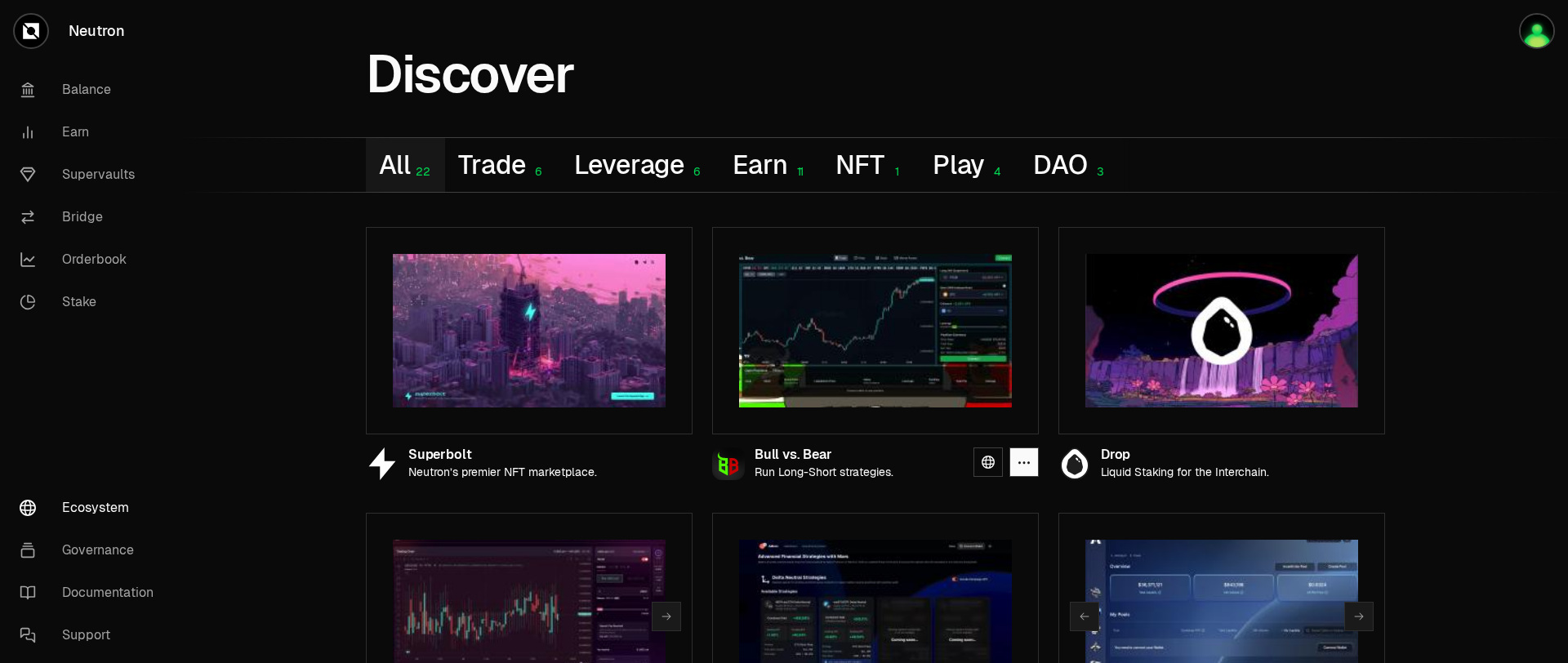
scroll to position [0, 0]
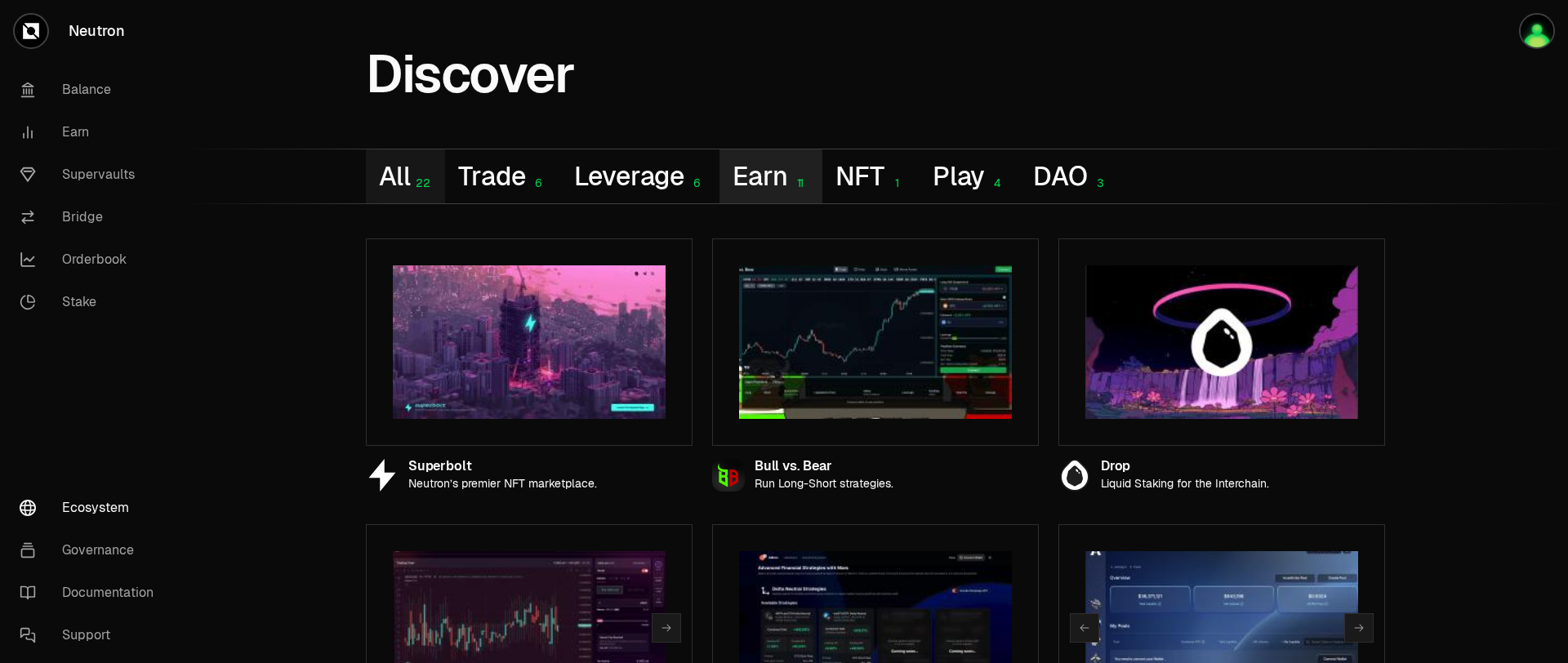
click at [753, 183] on button "Earn 11" at bounding box center [771, 176] width 103 height 54
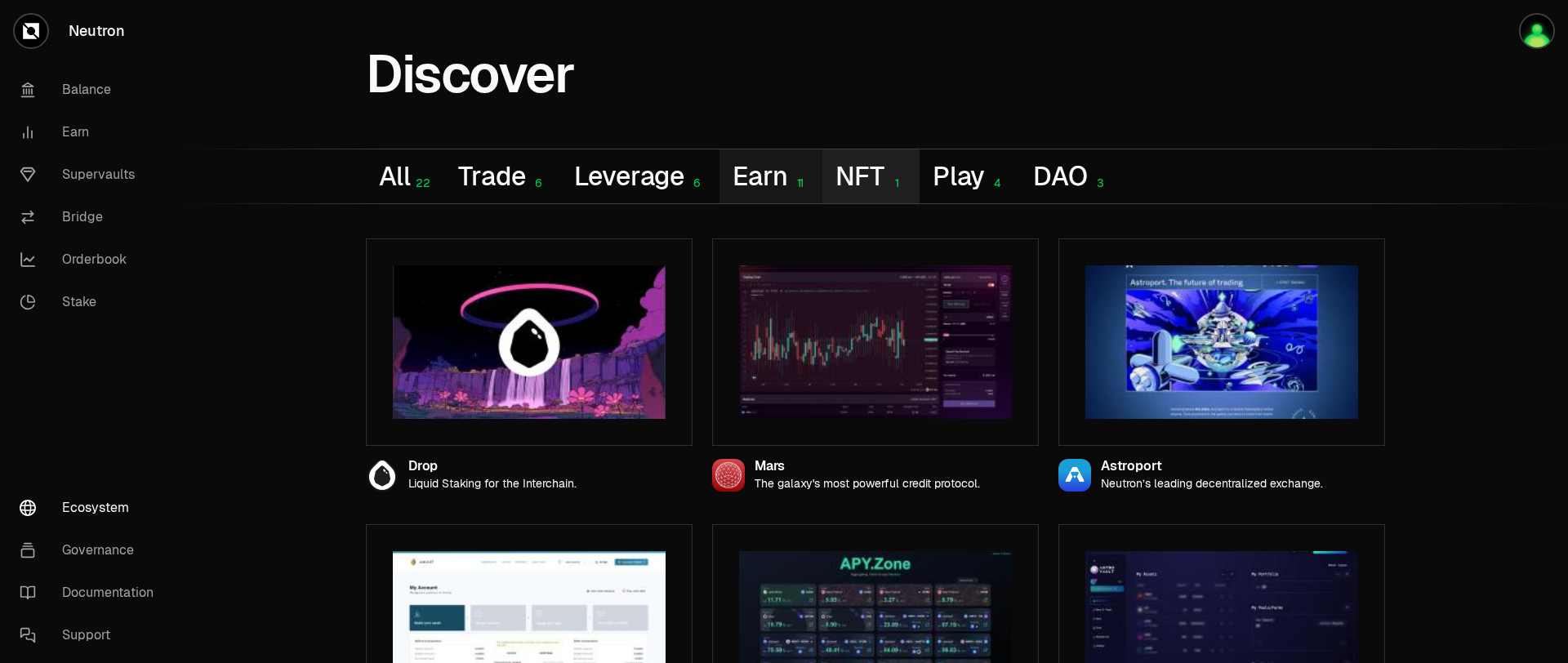
click at [847, 190] on button "NFT 1" at bounding box center [871, 176] width 97 height 54
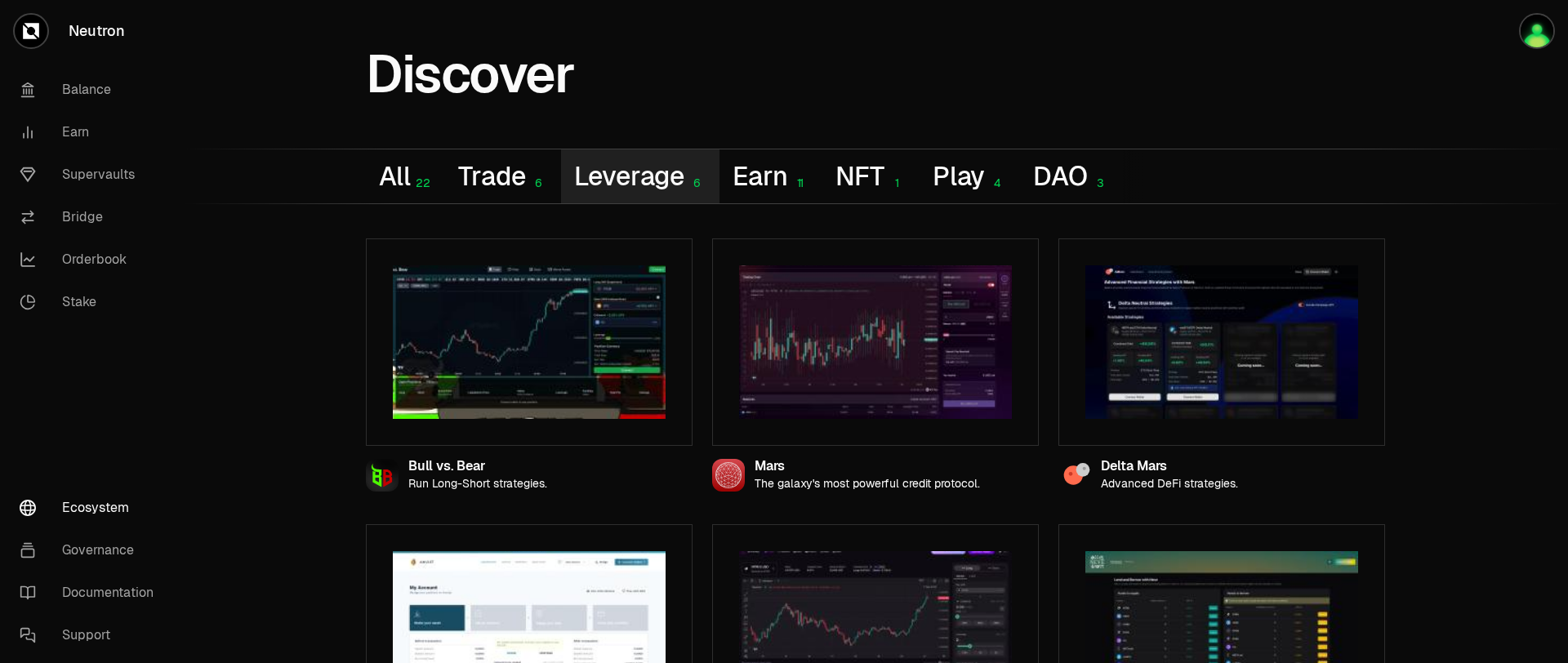
click at [655, 188] on button "Leverage 6" at bounding box center [641, 176] width 159 height 54
click at [90, 126] on link "Earn" at bounding box center [91, 132] width 170 height 42
click at [89, 94] on link "Balance" at bounding box center [91, 89] width 170 height 42
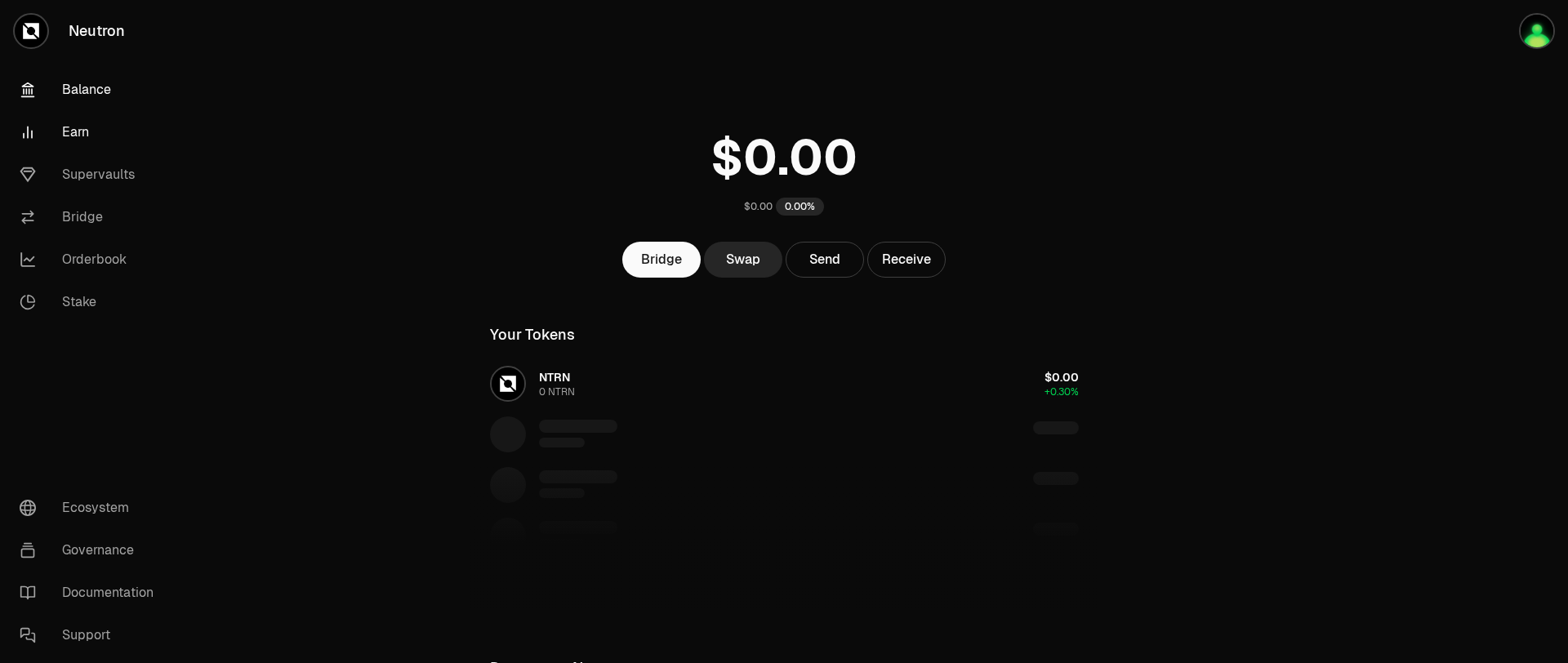
click at [88, 128] on link "Earn" at bounding box center [91, 132] width 170 height 42
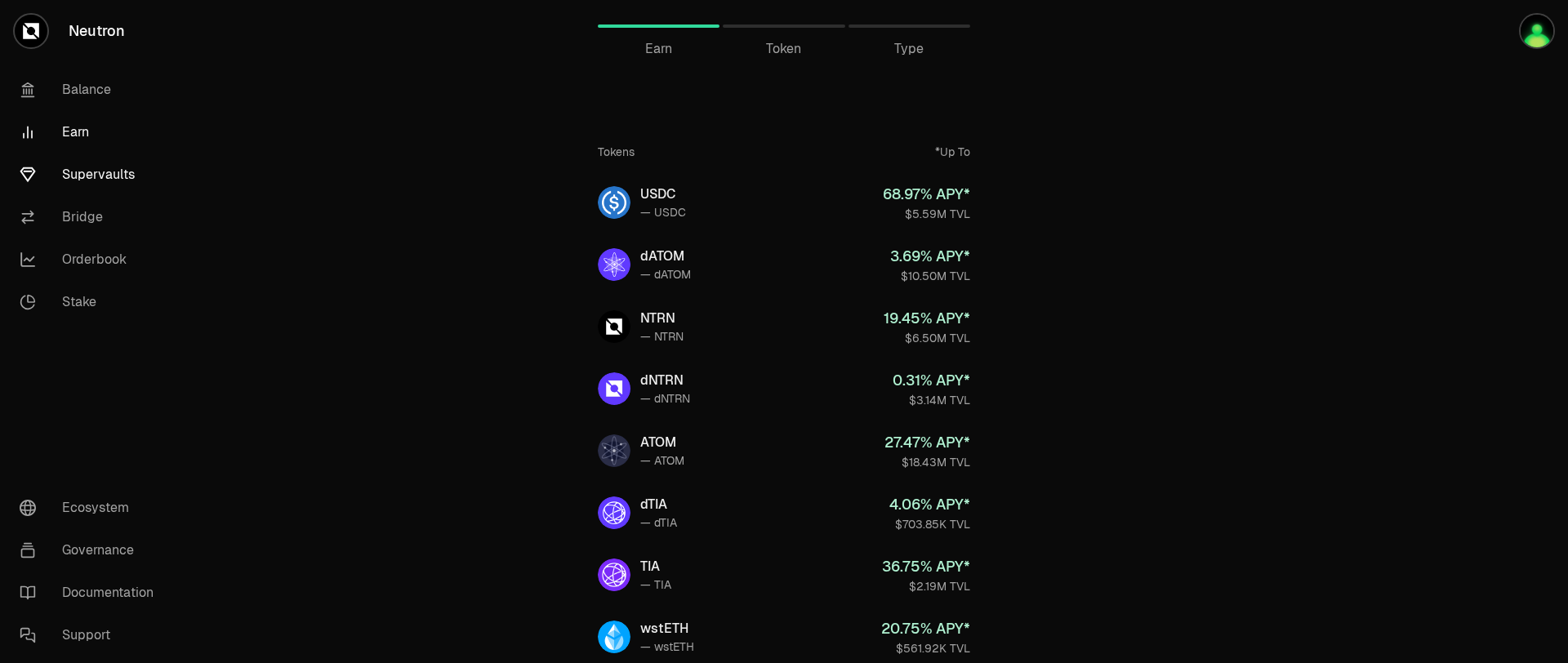
click at [76, 183] on link "Supervaults" at bounding box center [91, 174] width 170 height 42
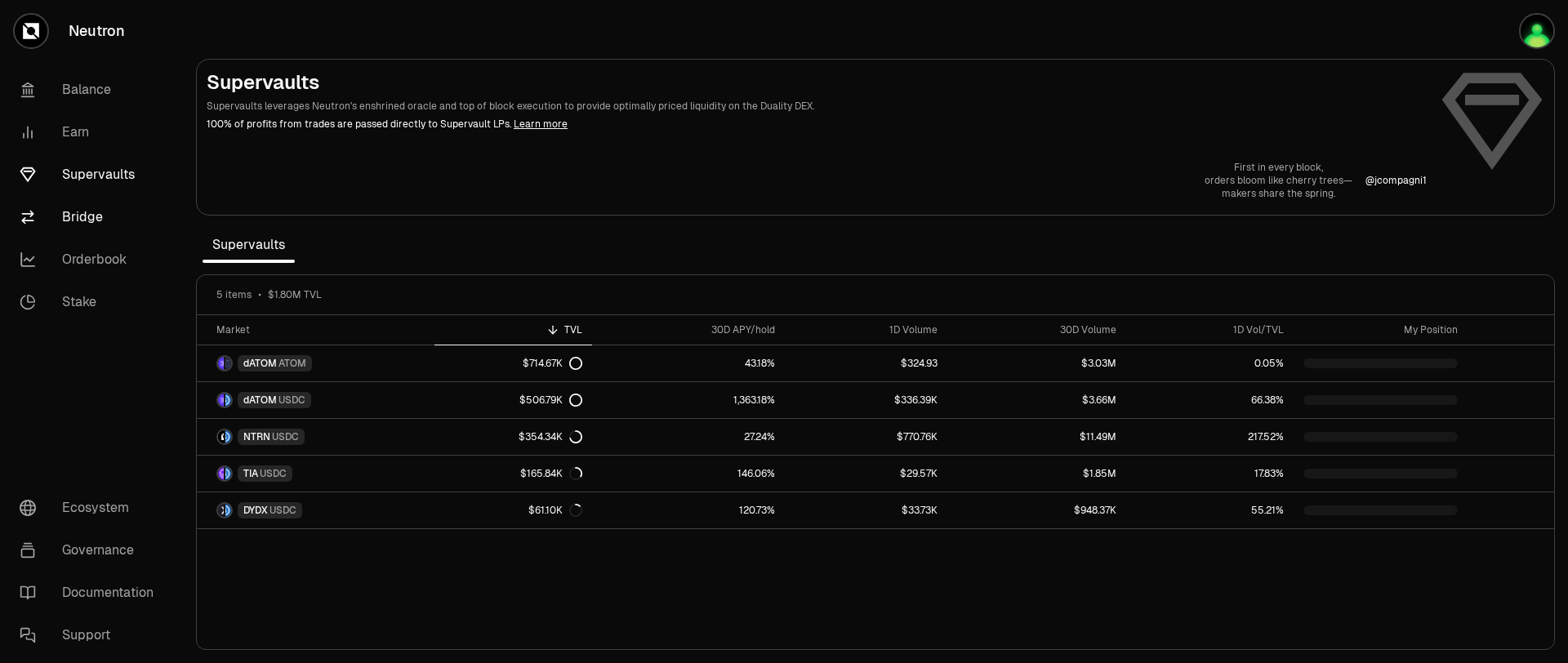
click at [81, 200] on link "Bridge" at bounding box center [91, 217] width 170 height 42
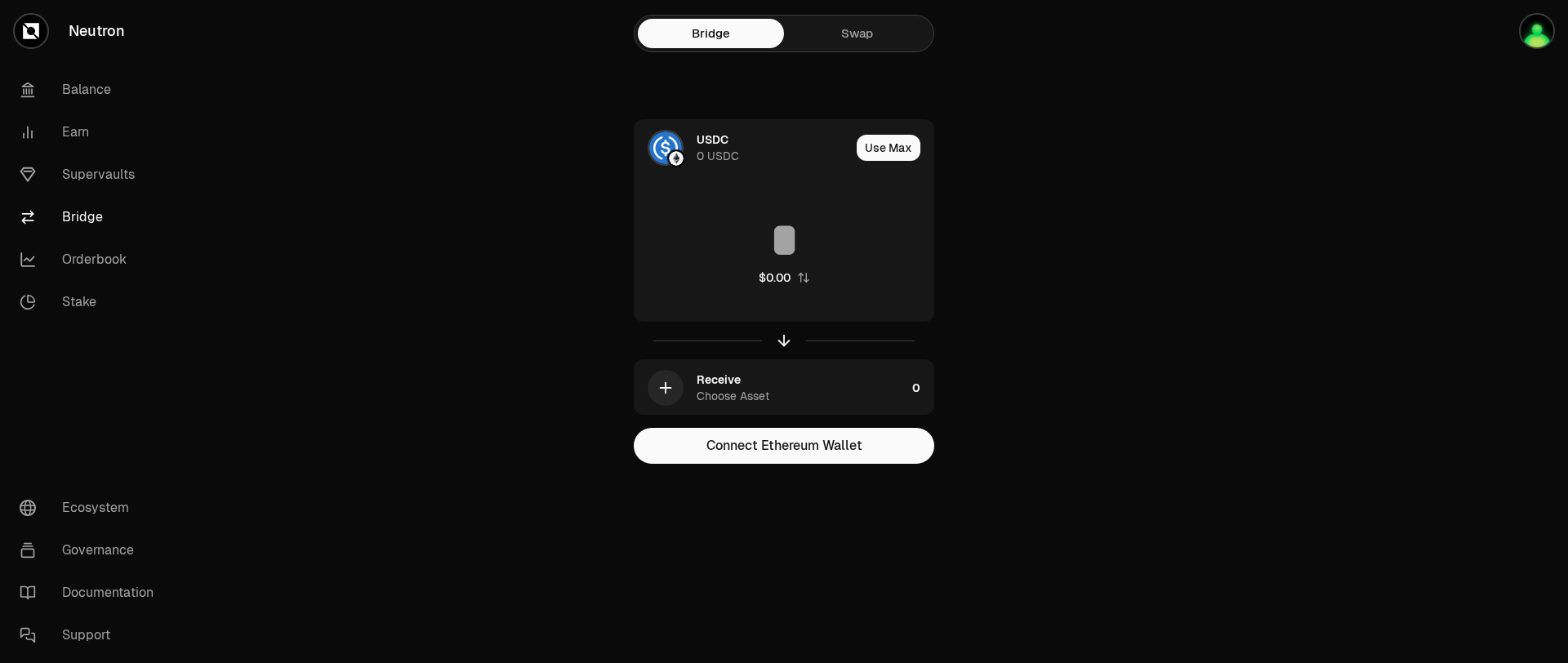
click at [82, 124] on link "Earn" at bounding box center [91, 132] width 170 height 42
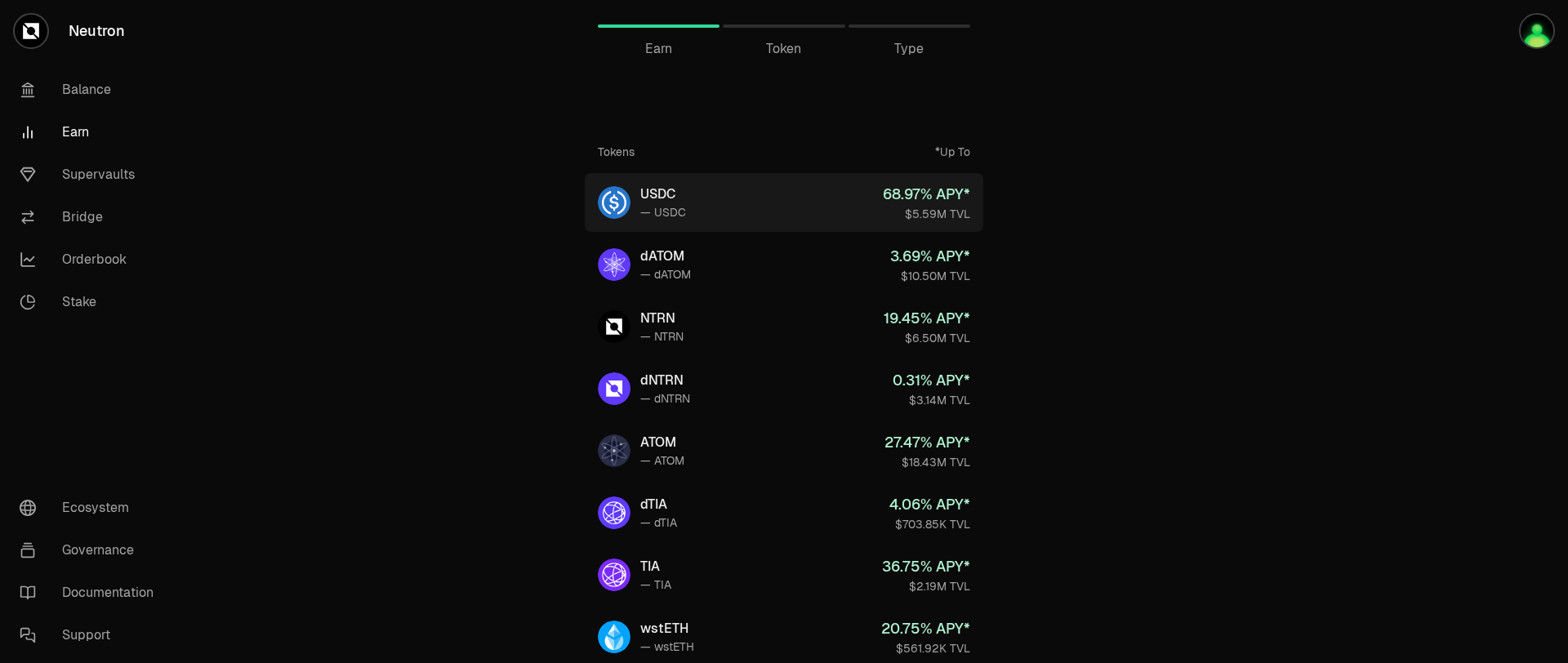
click at [713, 222] on link "USDC — USDC 68.97 % APY* $5.59M TVL" at bounding box center [783, 202] width 398 height 59
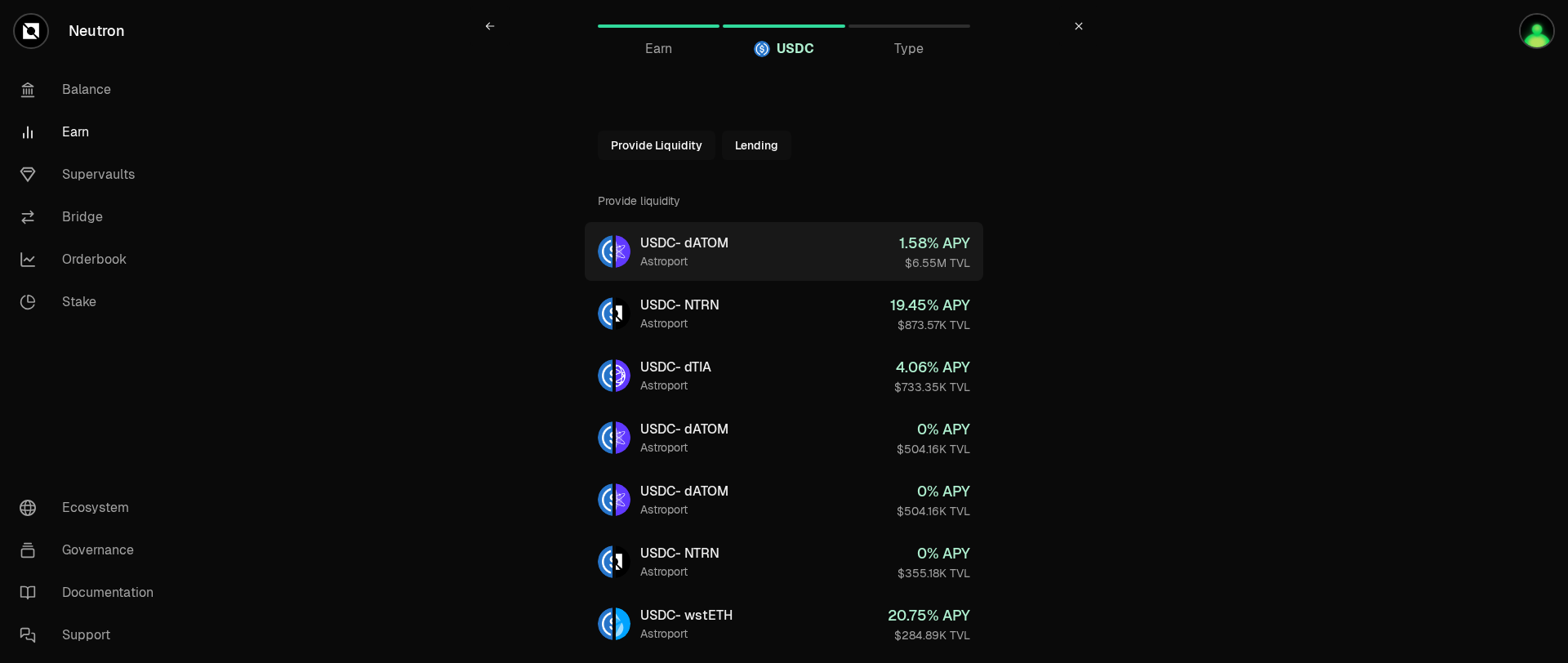
click at [648, 266] on div "Astroport" at bounding box center [685, 261] width 89 height 16
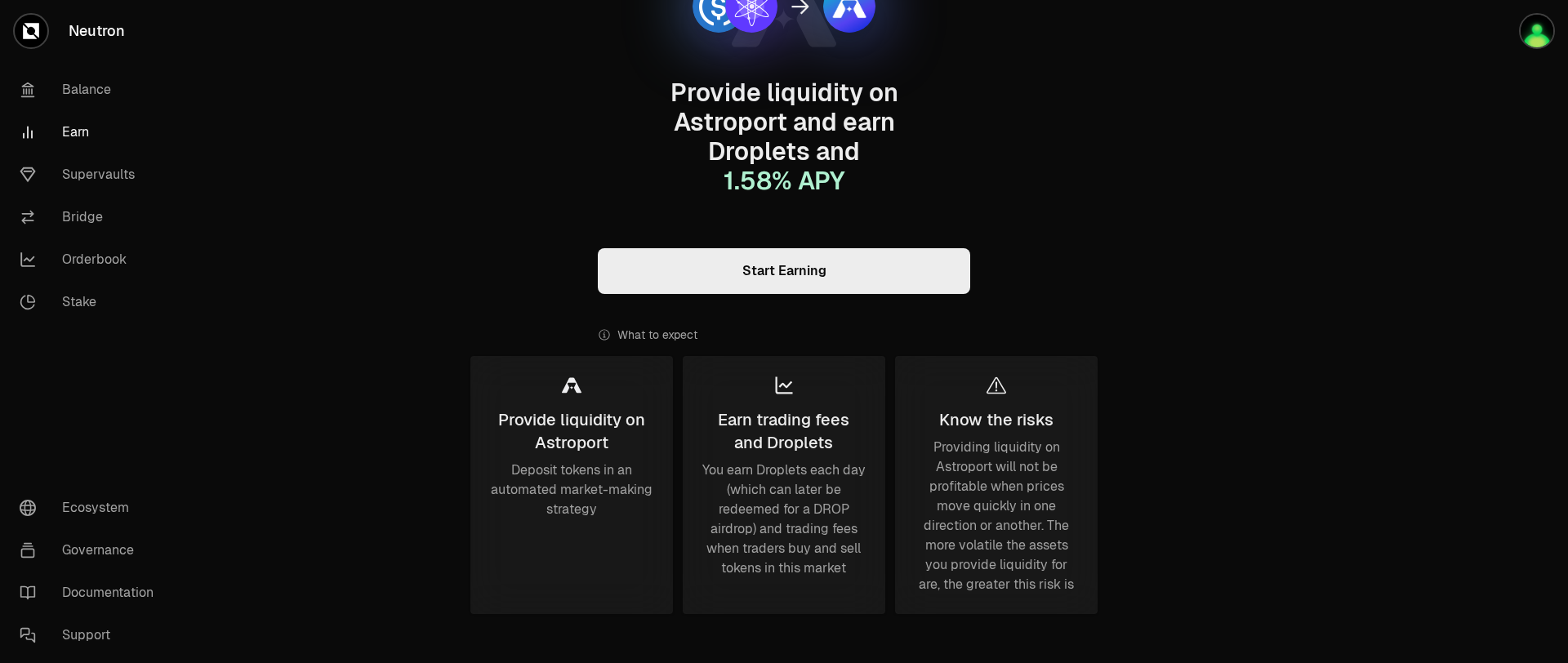
scroll to position [278, 0]
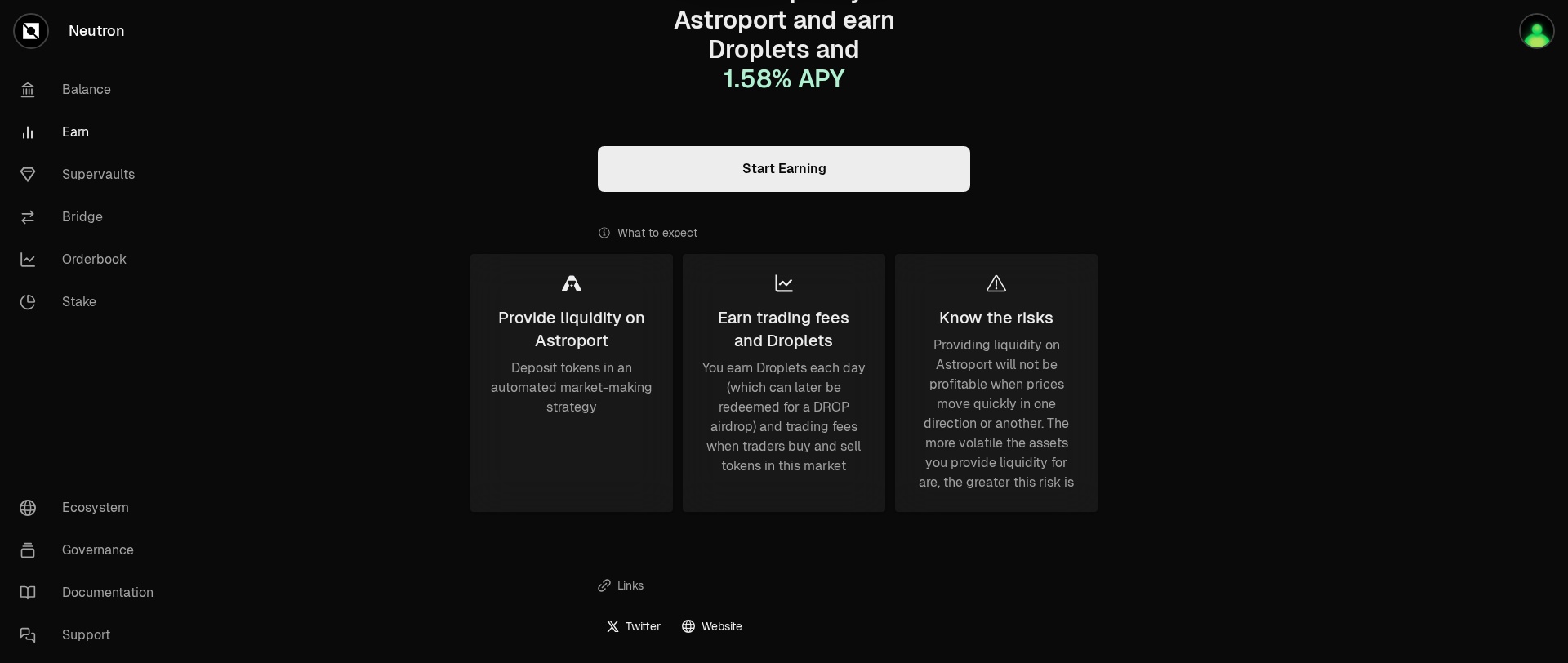
click at [780, 344] on div "Earn trading fees and Droplets" at bounding box center [784, 328] width 164 height 46
click at [767, 371] on div "You earn Droplets each day (which can later be redeemed for a DROP airdrop) and…" at bounding box center [784, 417] width 164 height 117
click at [803, 167] on link "Start Earning" at bounding box center [784, 168] width 372 height 46
